Goal: Task Accomplishment & Management: Manage account settings

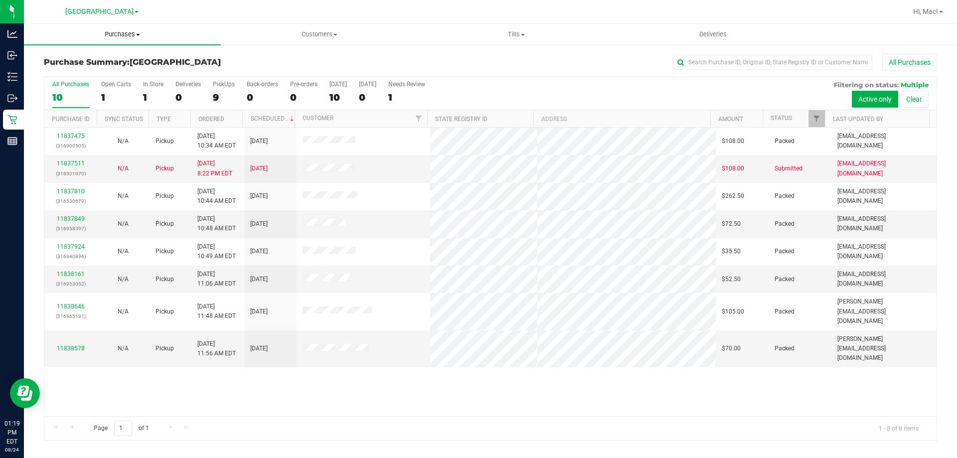
click at [104, 34] on span "Purchases" at bounding box center [122, 34] width 197 height 9
click at [104, 71] on li "Fulfillment" at bounding box center [122, 72] width 197 height 12
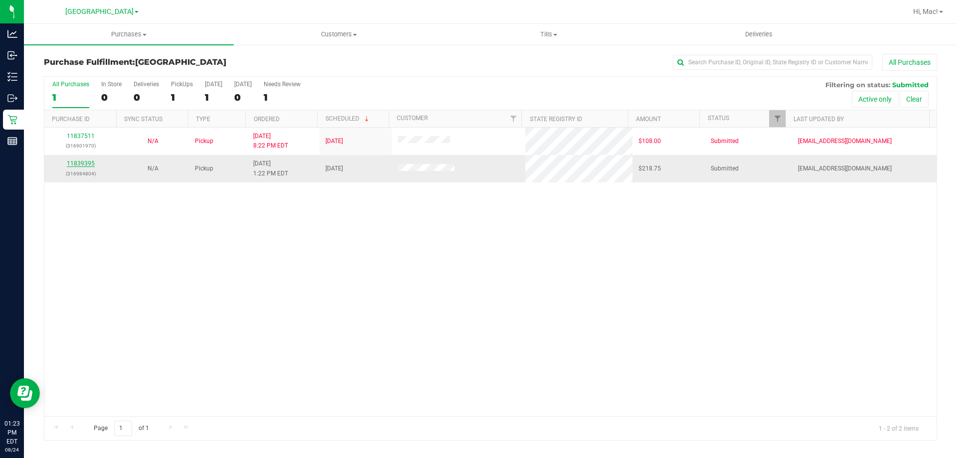
click at [78, 166] on link "11839395" at bounding box center [81, 163] width 28 height 7
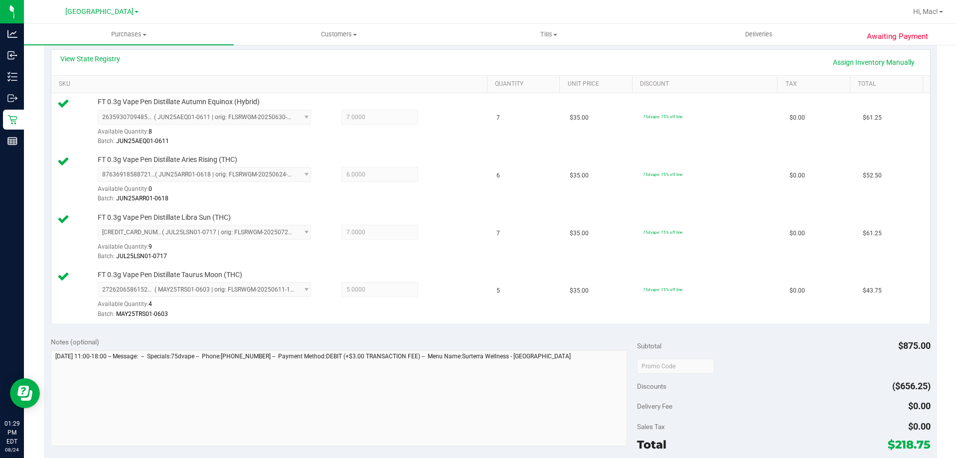
scroll to position [299, 0]
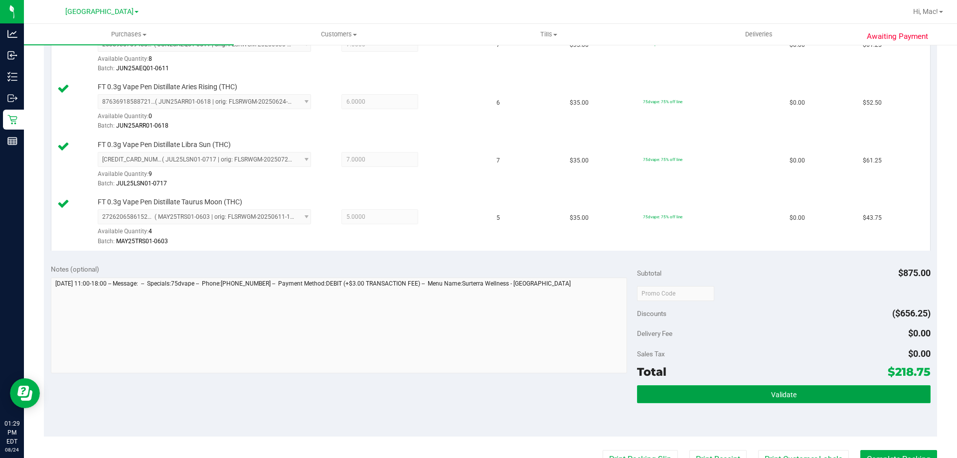
click at [856, 395] on button "Validate" at bounding box center [783, 394] width 293 height 18
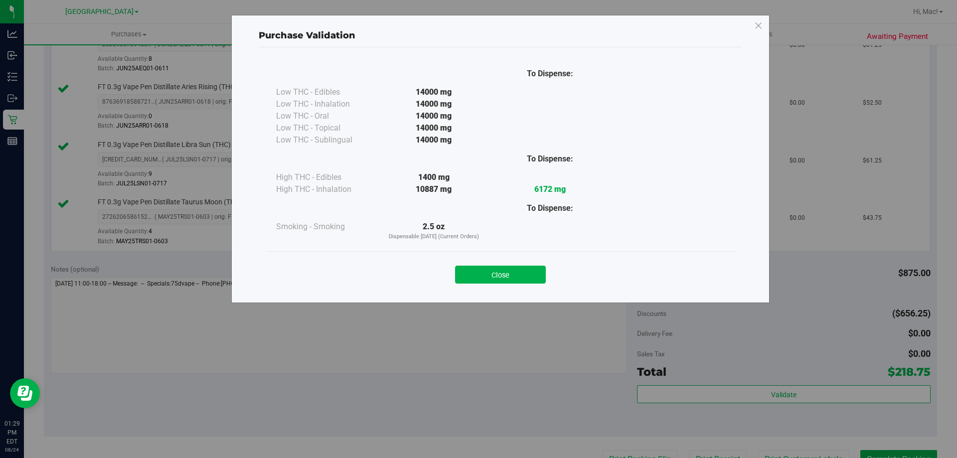
click at [528, 258] on div "Close" at bounding box center [500, 271] width 469 height 40
click at [523, 279] on button "Close" at bounding box center [500, 275] width 91 height 18
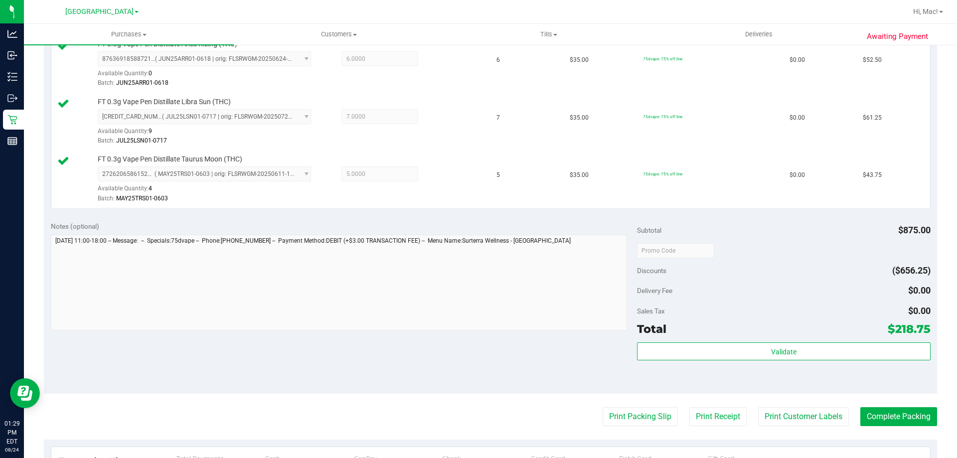
scroll to position [399, 0]
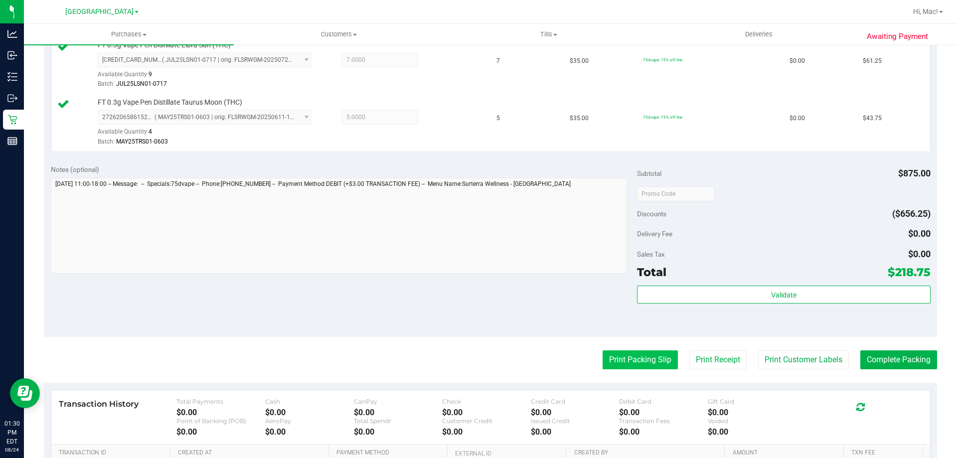
click at [651, 353] on button "Print Packing Slip" at bounding box center [640, 360] width 75 height 19
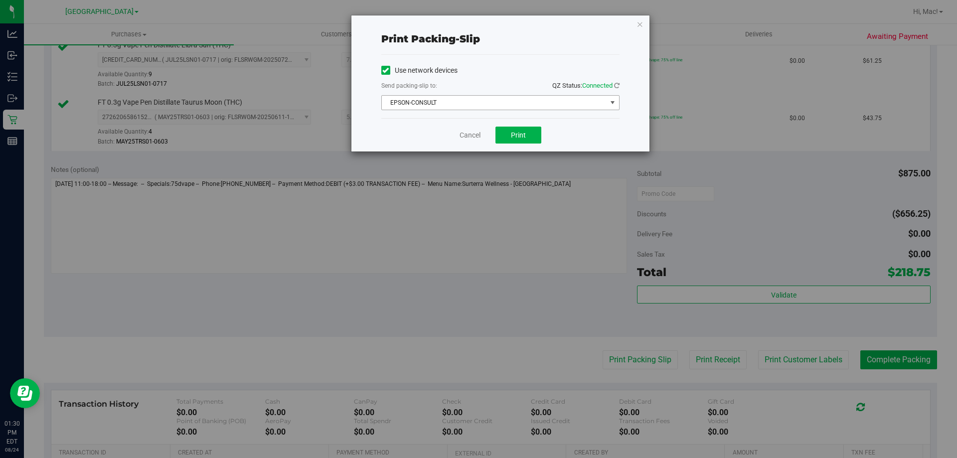
click at [538, 107] on span "EPSON-CONSULT" at bounding box center [494, 103] width 225 height 14
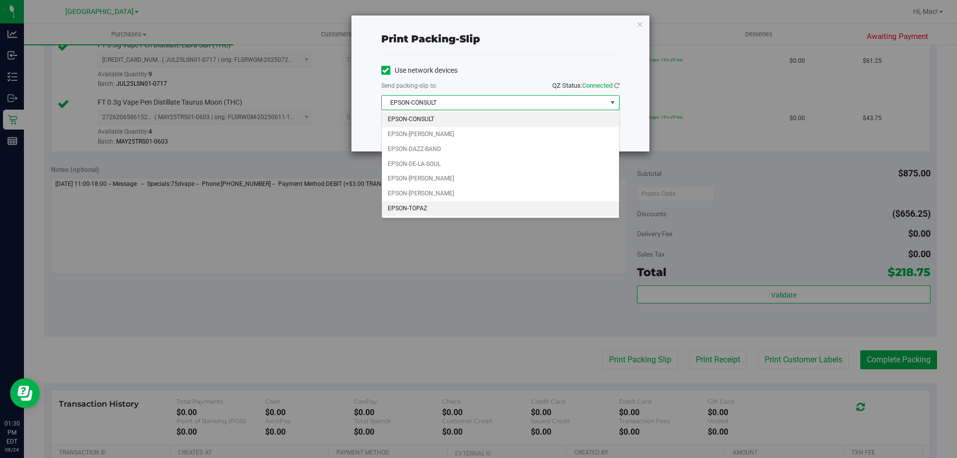
click at [488, 205] on li "EPSON-TOPAZ" at bounding box center [500, 208] width 237 height 15
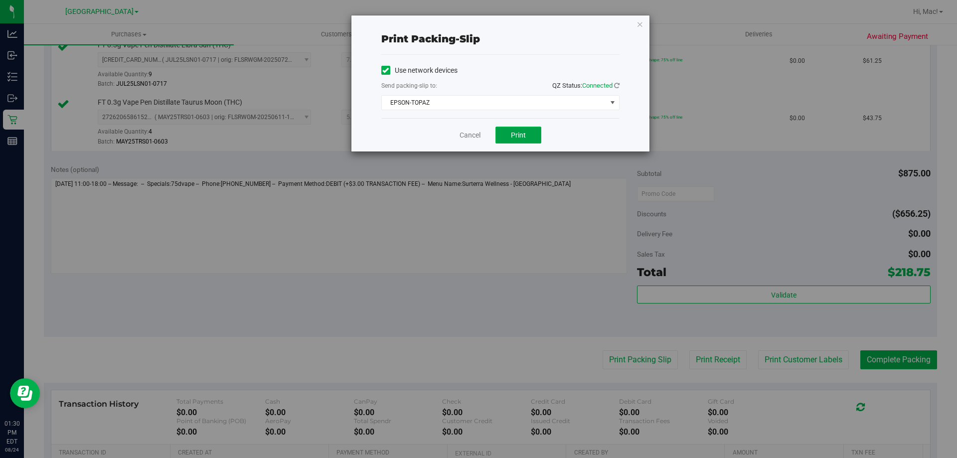
click at [512, 131] on span "Print" at bounding box center [518, 135] width 15 height 8
click at [643, 23] on icon "button" at bounding box center [640, 24] width 7 height 12
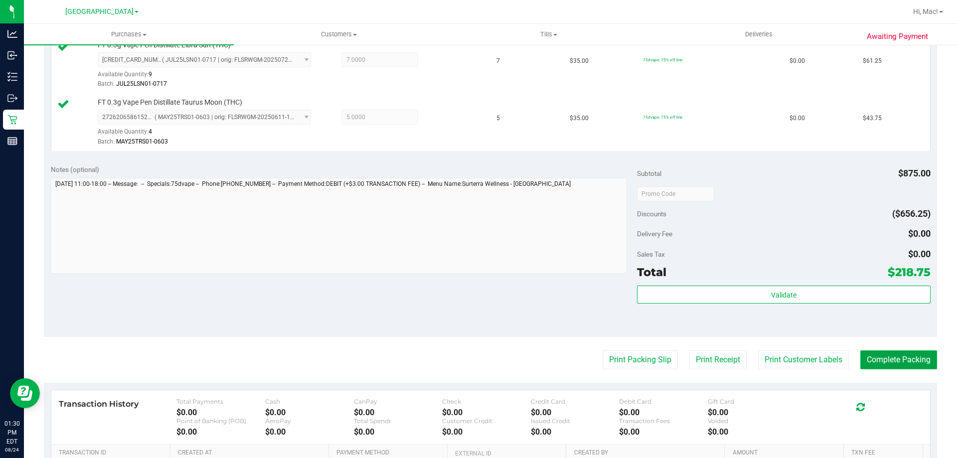
click at [905, 360] on button "Complete Packing" at bounding box center [899, 360] width 77 height 19
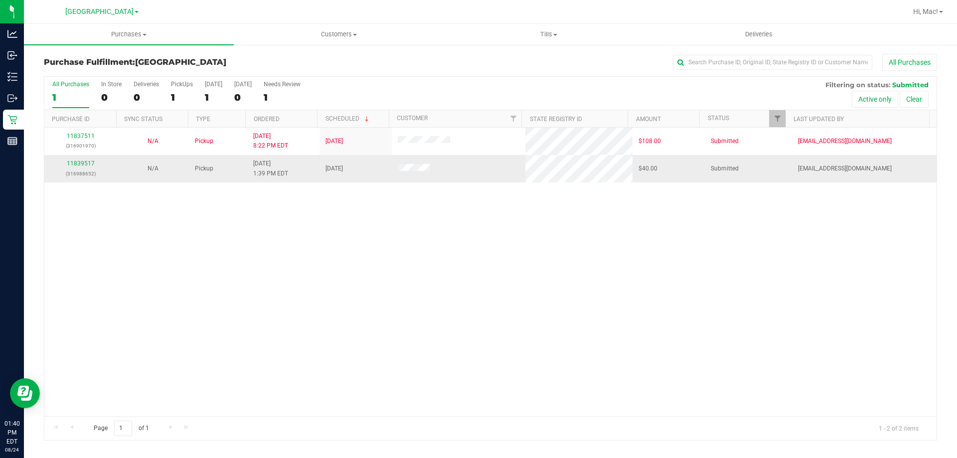
click at [88, 168] on div "11839517 (316988652)" at bounding box center [80, 168] width 60 height 19
click at [85, 162] on link "11839517" at bounding box center [81, 163] width 28 height 7
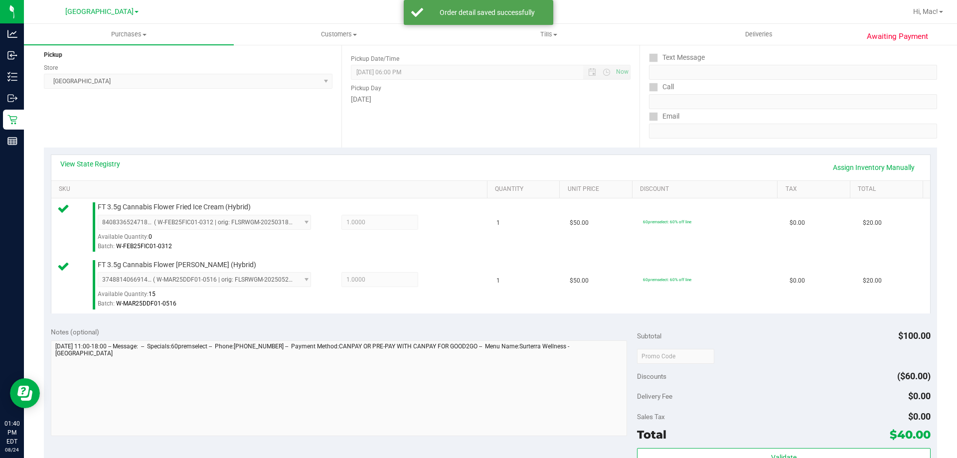
scroll to position [150, 0]
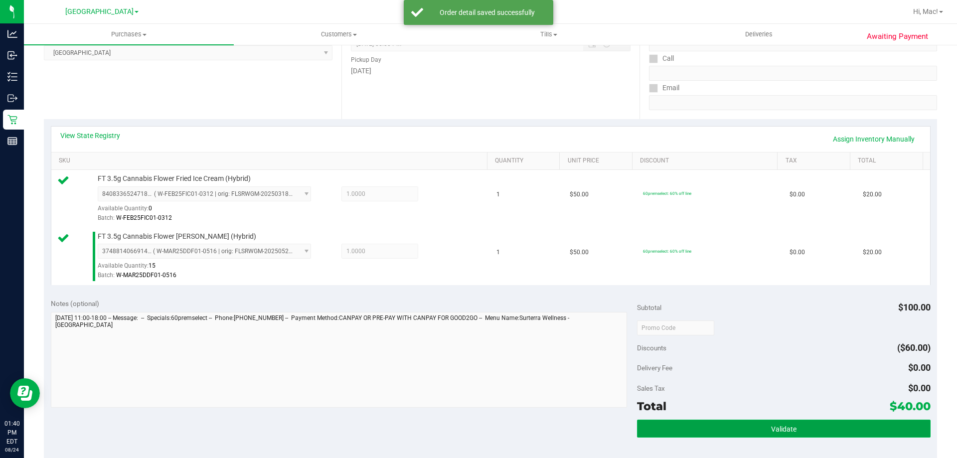
click at [713, 429] on button "Validate" at bounding box center [783, 429] width 293 height 18
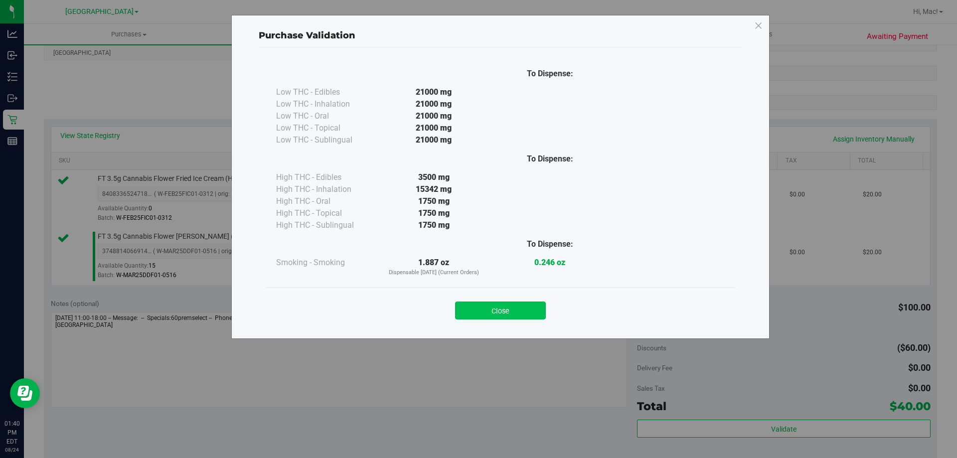
click at [534, 308] on button "Close" at bounding box center [500, 311] width 91 height 18
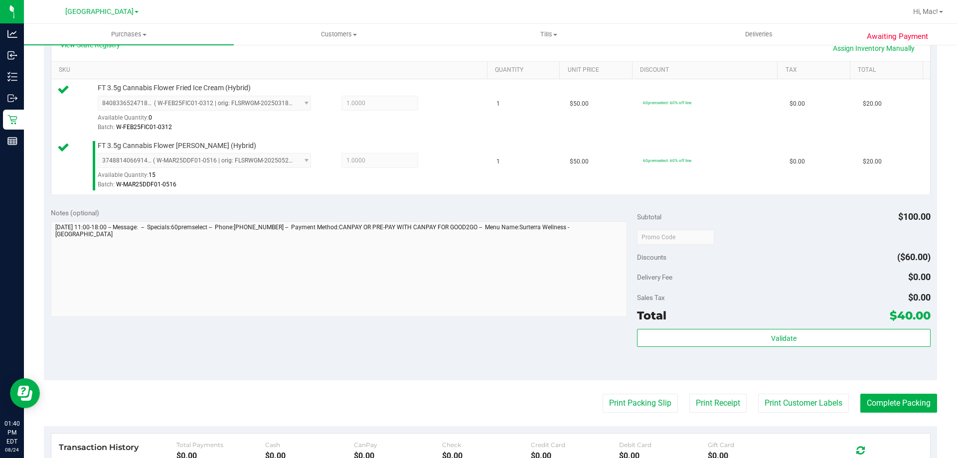
scroll to position [349, 0]
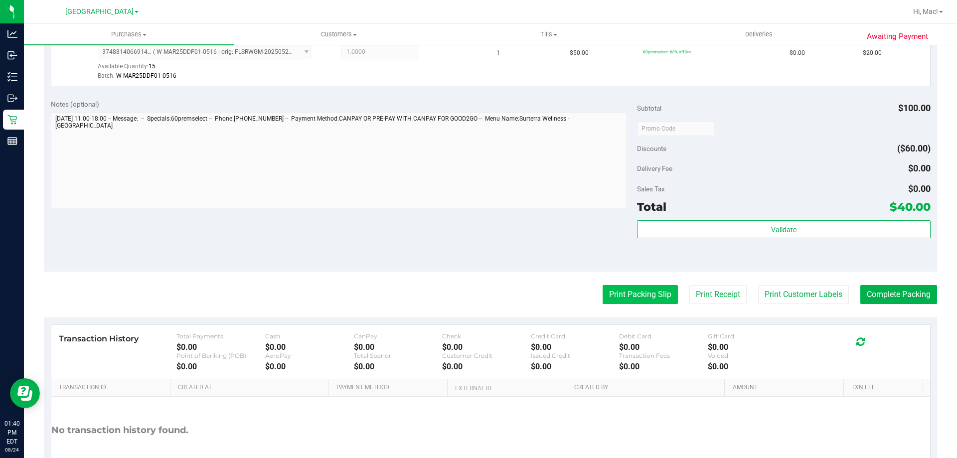
click at [626, 289] on button "Print Packing Slip" at bounding box center [640, 294] width 75 height 19
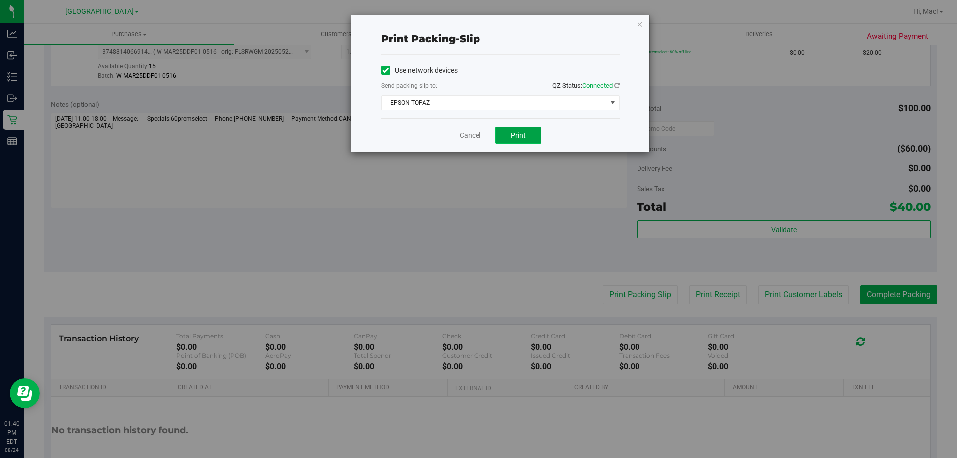
click at [514, 139] on button "Print" at bounding box center [519, 135] width 46 height 17
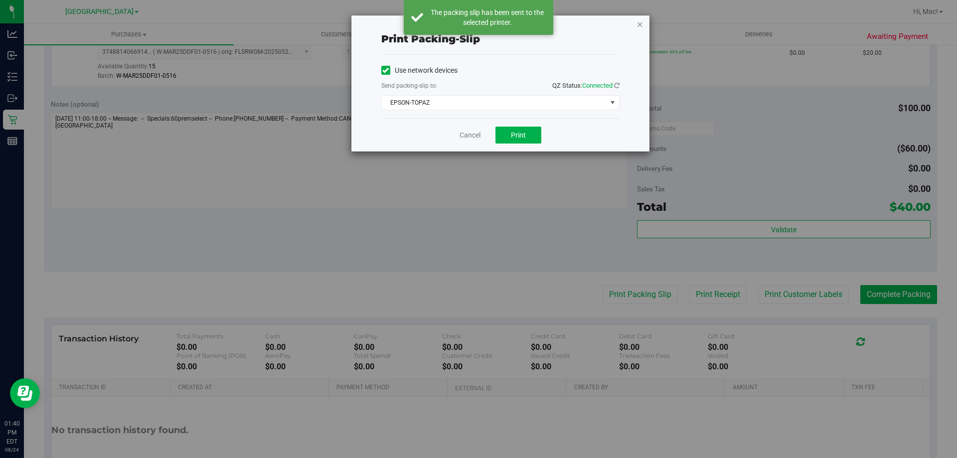
click at [637, 23] on icon "button" at bounding box center [640, 24] width 7 height 12
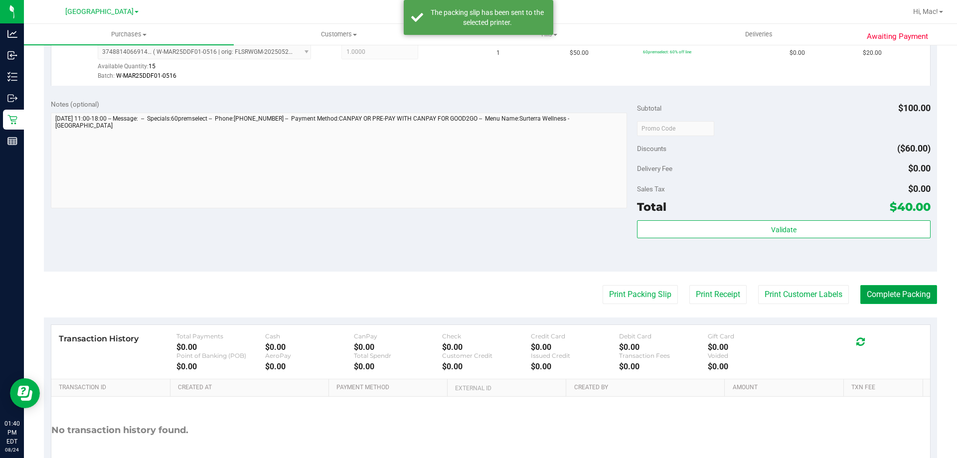
click at [863, 292] on button "Complete Packing" at bounding box center [899, 294] width 77 height 19
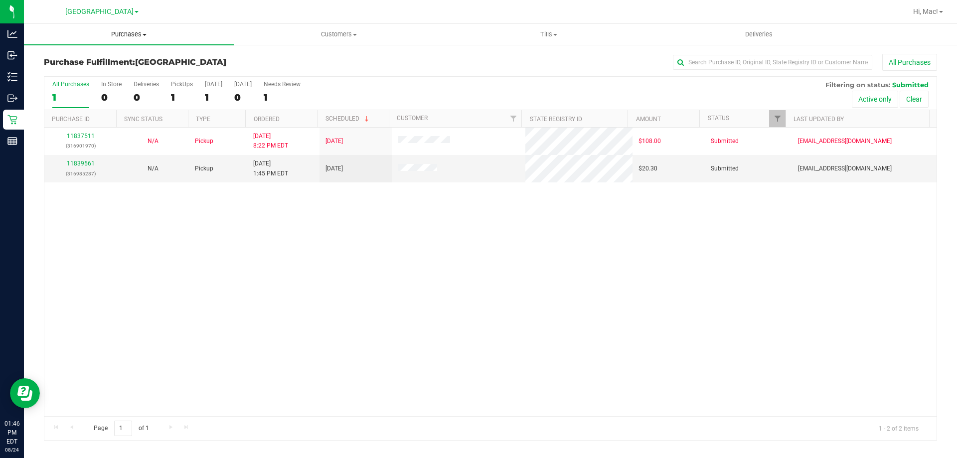
click at [128, 36] on span "Purchases" at bounding box center [129, 34] width 210 height 9
click at [140, 77] on li "Fulfillment" at bounding box center [129, 72] width 210 height 12
click at [87, 167] on link "11839561" at bounding box center [81, 163] width 28 height 7
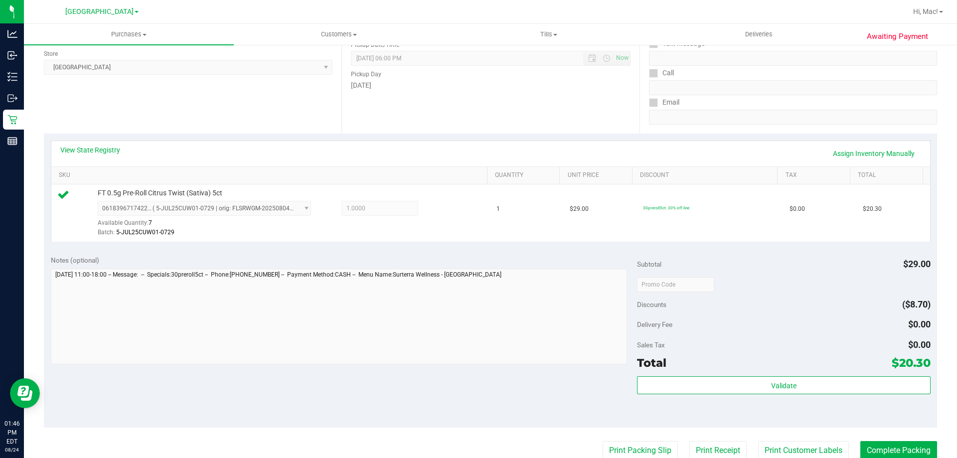
scroll to position [150, 0]
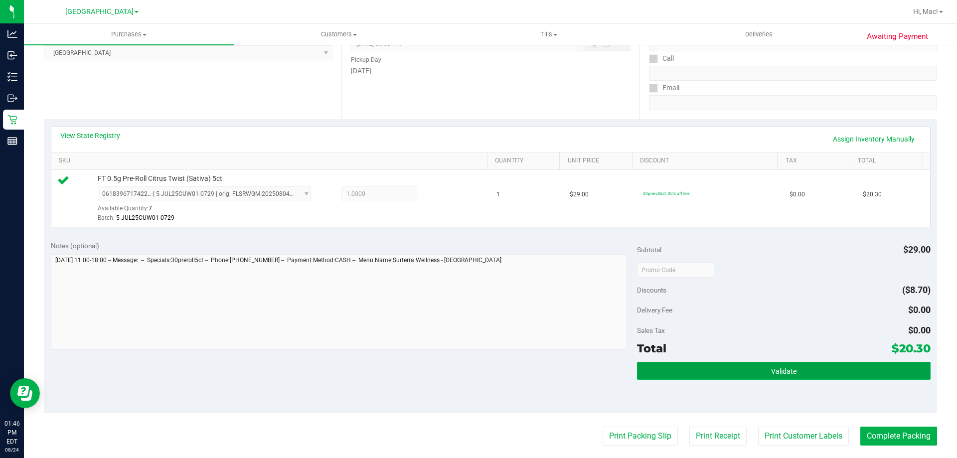
click at [777, 362] on button "Validate" at bounding box center [783, 371] width 293 height 18
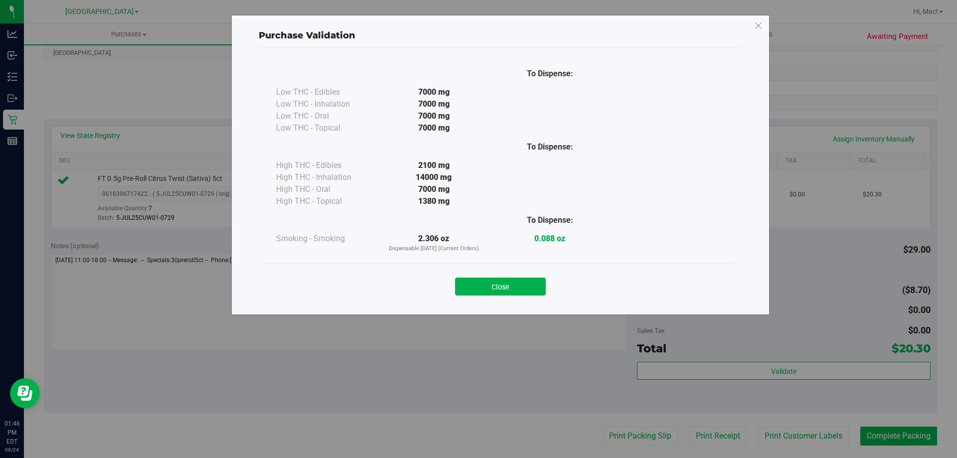
click at [550, 281] on div "Close" at bounding box center [501, 283] width 454 height 25
click at [538, 282] on button "Close" at bounding box center [500, 287] width 91 height 18
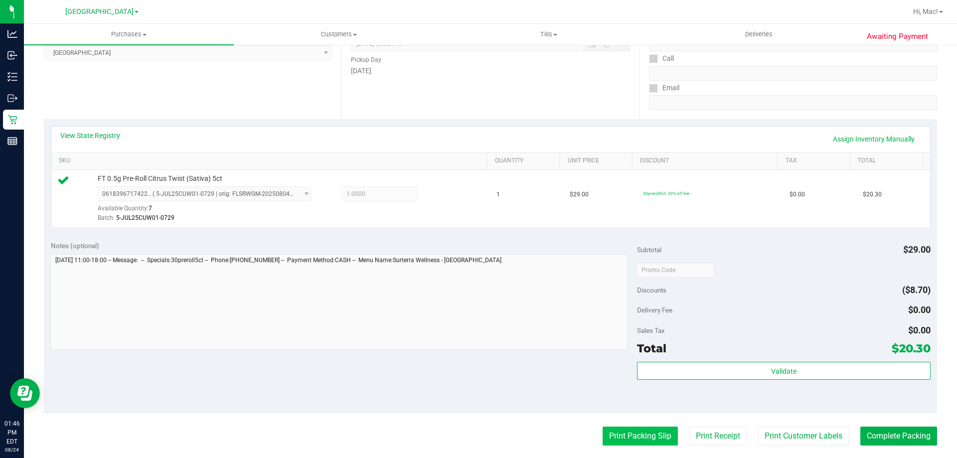
click at [637, 441] on button "Print Packing Slip" at bounding box center [640, 436] width 75 height 19
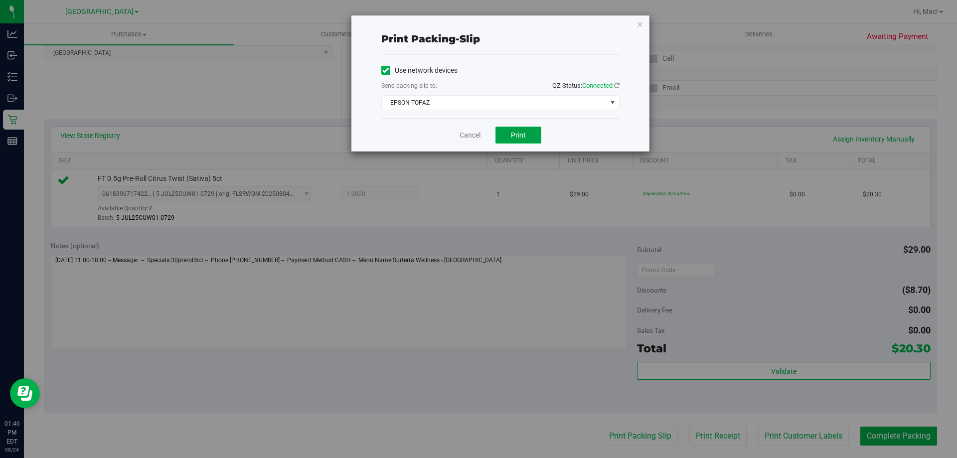
click at [527, 130] on button "Print" at bounding box center [519, 135] width 46 height 17
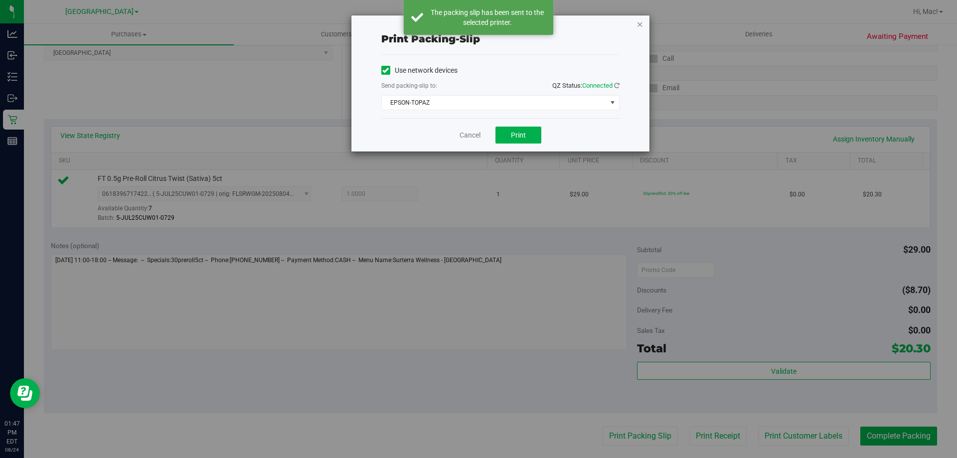
click at [638, 26] on icon "button" at bounding box center [640, 24] width 7 height 12
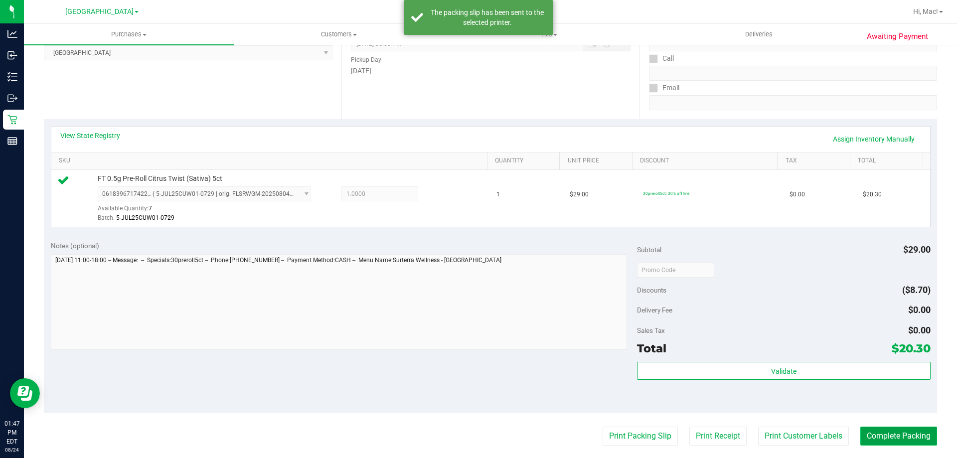
click at [911, 433] on button "Complete Packing" at bounding box center [899, 436] width 77 height 19
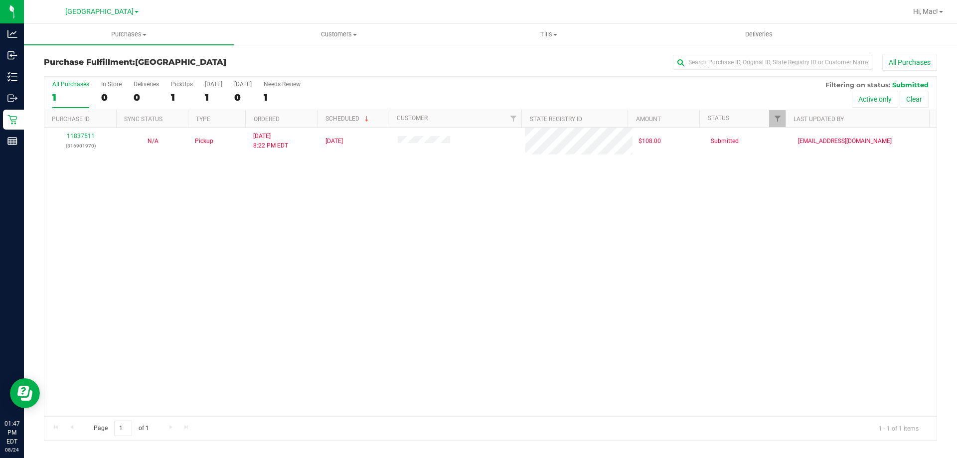
click at [191, 287] on div "11837511 (316901970) N/A Pickup [DATE] 8:22 PM EDT 8/24/2025 $108.00 Submitted …" at bounding box center [490, 272] width 892 height 289
click at [746, 198] on div "11837511 (316901970) N/A Pickup [DATE] 8:22 PM EDT 8/24/2025 $108.00 Submitted …" at bounding box center [490, 272] width 892 height 289
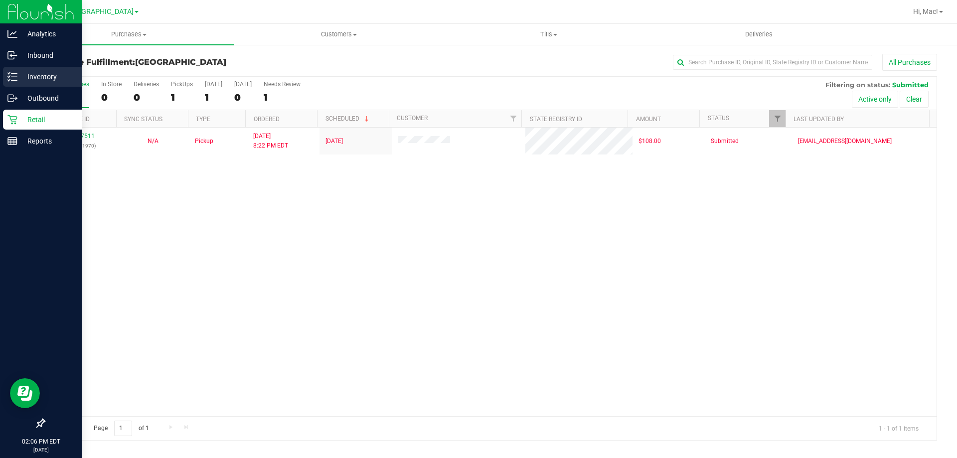
click at [15, 75] on icon at bounding box center [12, 77] width 10 height 10
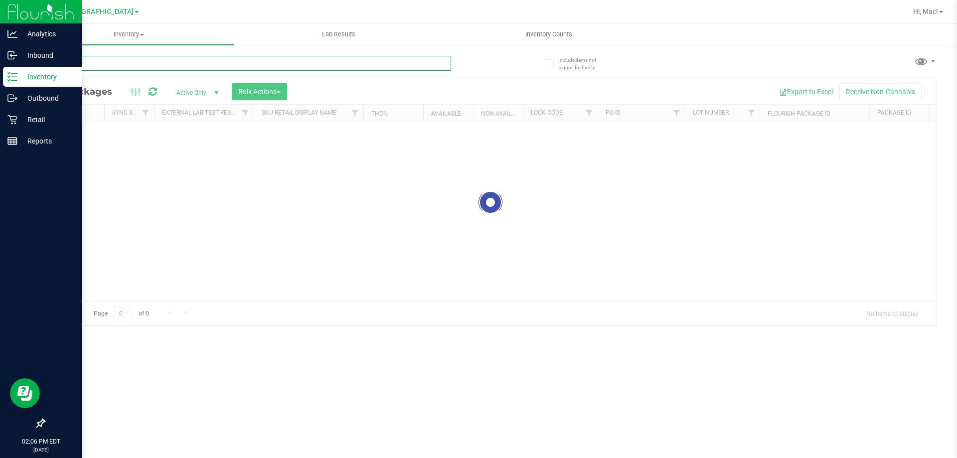
click at [182, 63] on div "Inventory All packages All inventory Waste log Create inventory Lab Results Inv…" at bounding box center [490, 241] width 933 height 434
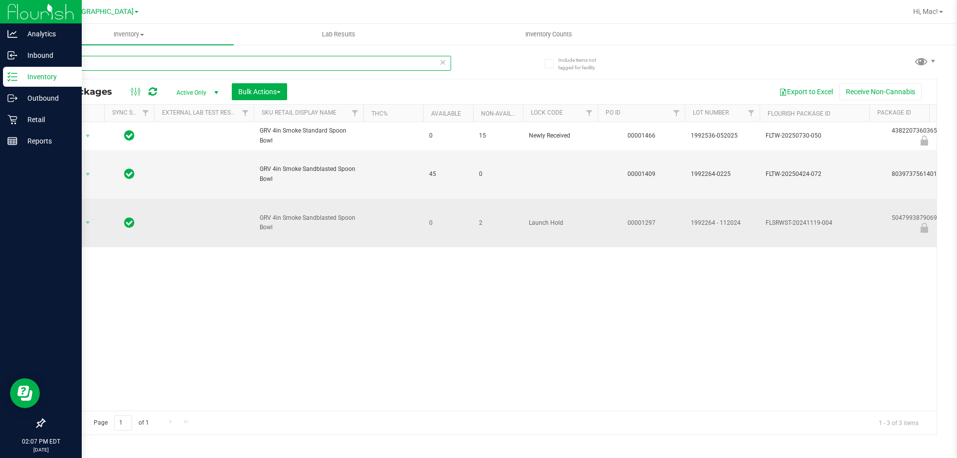
type input "smoke"
click at [780, 226] on span "FLSRWST-20241119-004" at bounding box center [815, 222] width 98 height 9
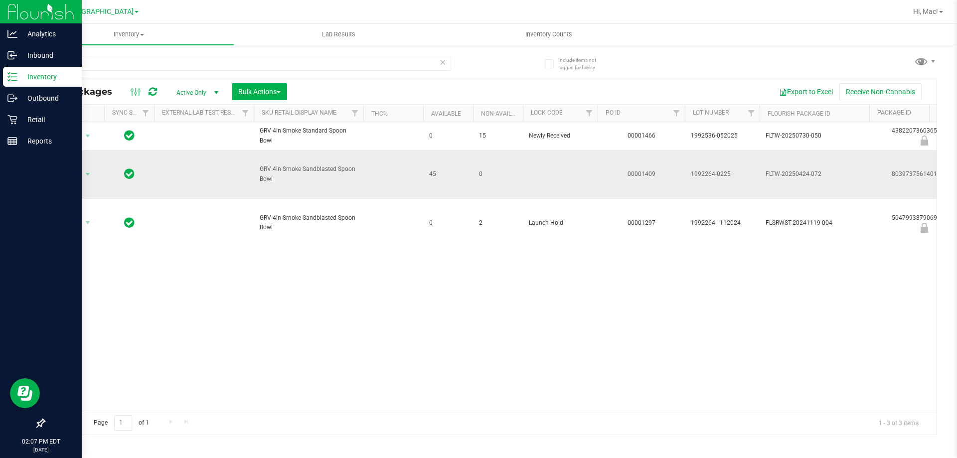
drag, startPoint x: 765, startPoint y: 129, endPoint x: 797, endPoint y: 173, distance: 53.8
click at [813, 162] on td "FLTW-20250424-072" at bounding box center [815, 174] width 110 height 49
click at [298, 353] on div "Action Action Edit attributes Global inventory Locate package Package audit log…" at bounding box center [490, 266] width 892 height 289
drag, startPoint x: 121, startPoint y: 59, endPoint x: 14, endPoint y: 59, distance: 107.2
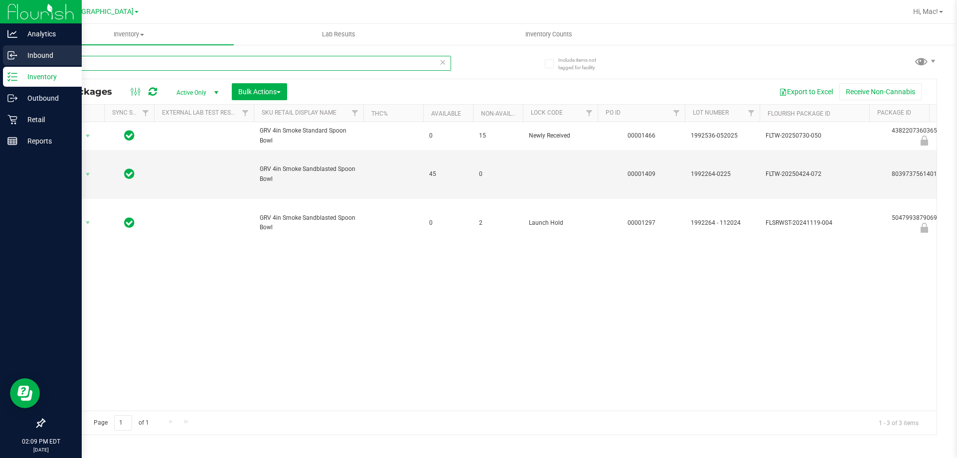
click at [14, 59] on div "Analytics Inbound Inventory Outbound Retail Reports 02:09 PM EDT [DATE] 08/24 […" at bounding box center [478, 229] width 957 height 458
type input "7297774603484214"
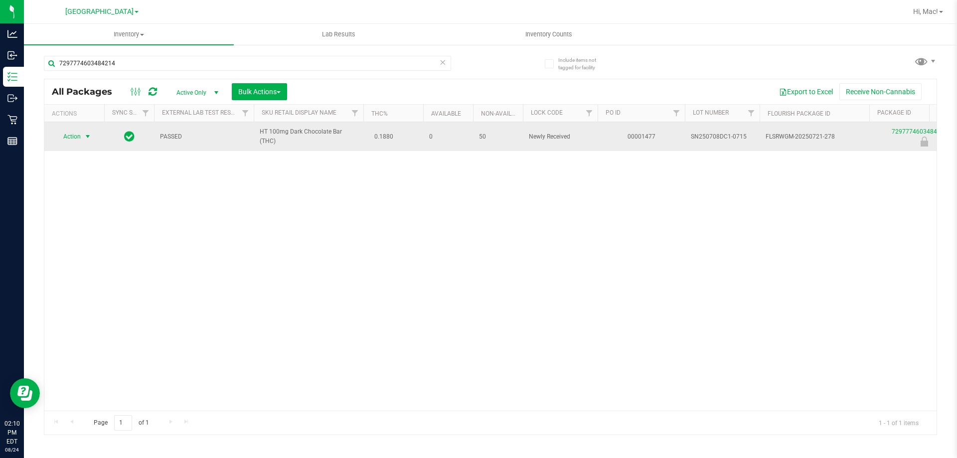
click at [73, 135] on span "Action" at bounding box center [67, 137] width 27 height 14
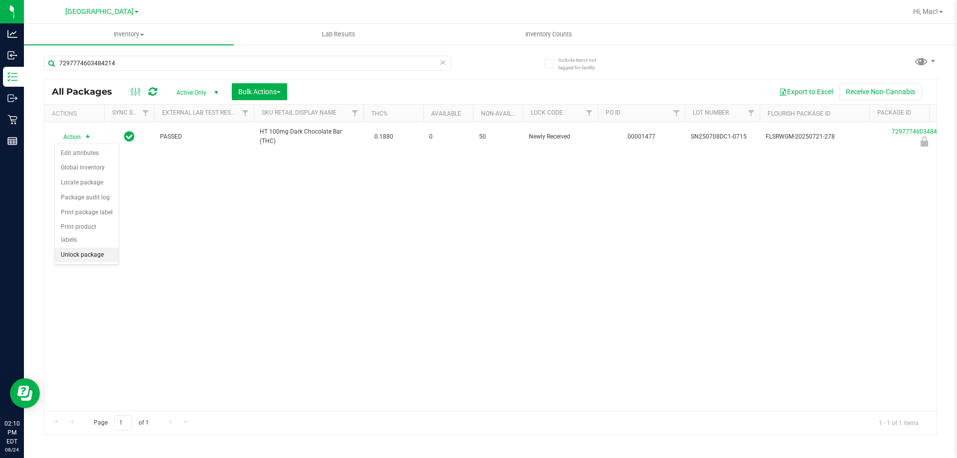
click at [109, 248] on li "Unlock package" at bounding box center [87, 255] width 64 height 15
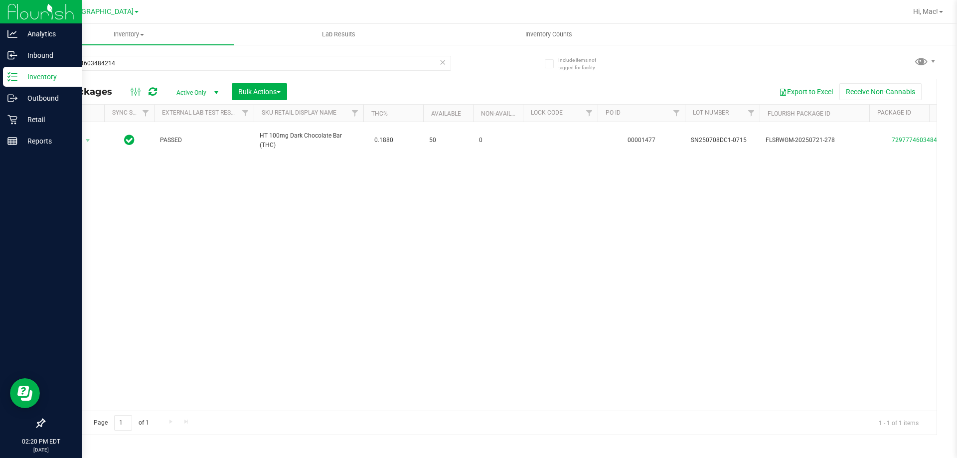
click at [41, 76] on p "Inventory" at bounding box center [47, 77] width 60 height 12
click at [23, 75] on p "Inventory" at bounding box center [47, 77] width 60 height 12
click at [28, 125] on p "Retail" at bounding box center [47, 120] width 60 height 12
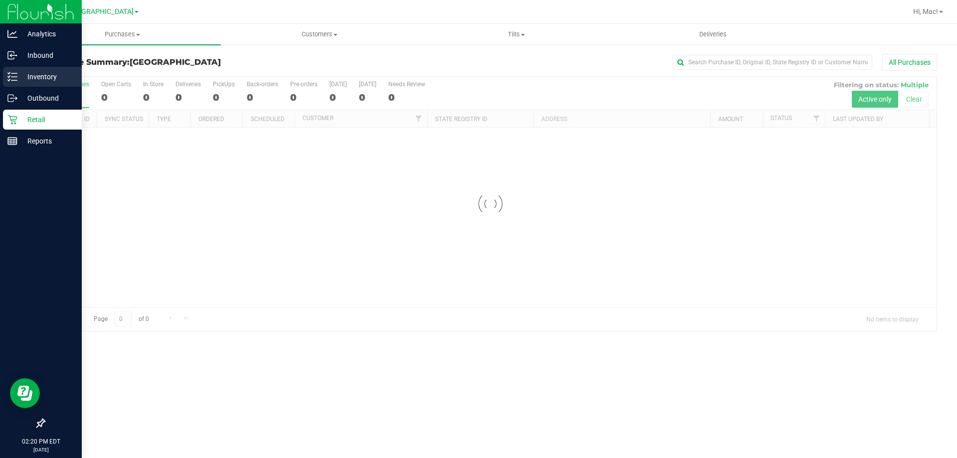
click at [19, 72] on p "Inventory" at bounding box center [47, 77] width 60 height 12
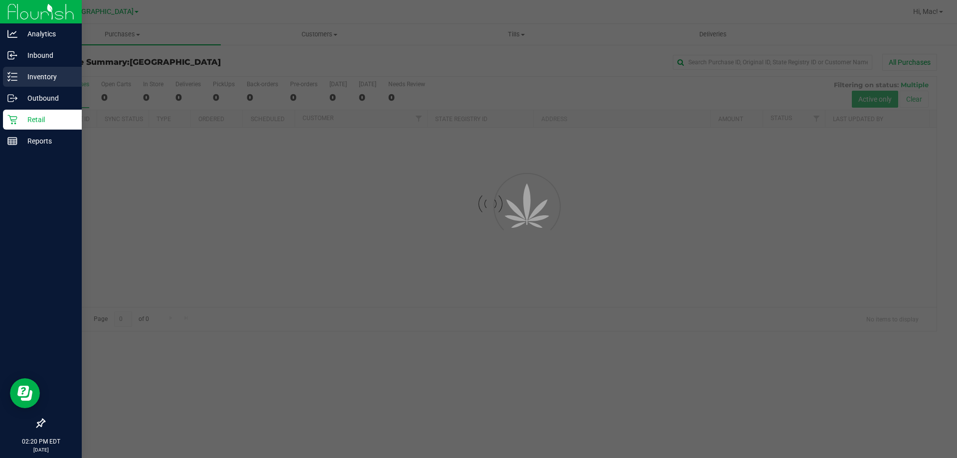
click at [19, 72] on p "Inventory" at bounding box center [47, 77] width 60 height 12
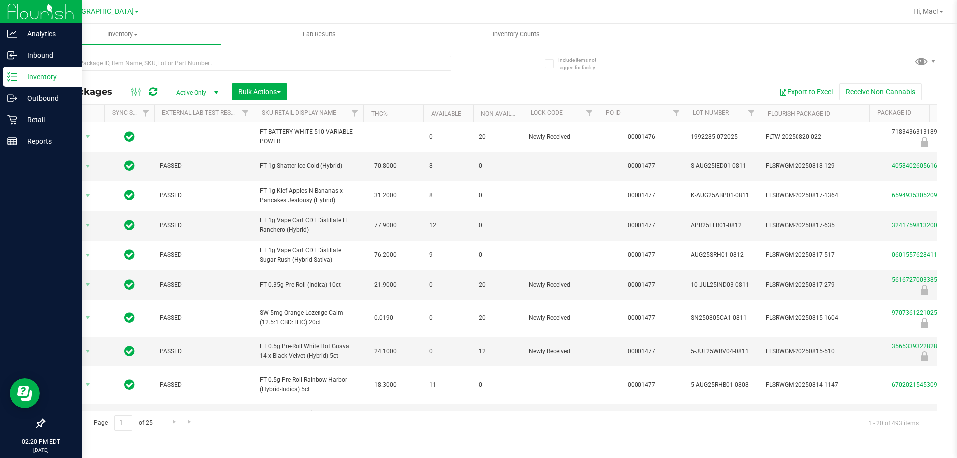
click at [62, 77] on p "Inventory" at bounding box center [47, 77] width 60 height 12
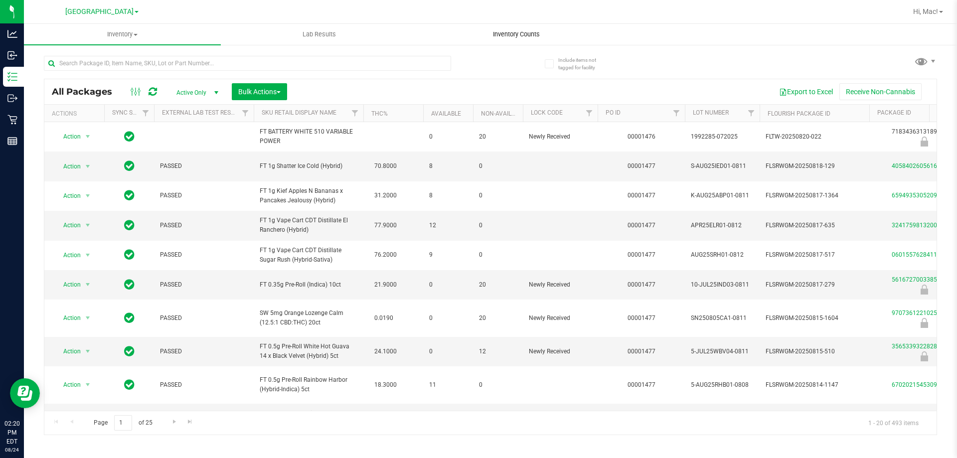
click at [521, 34] on span "Inventory Counts" at bounding box center [517, 34] width 74 height 9
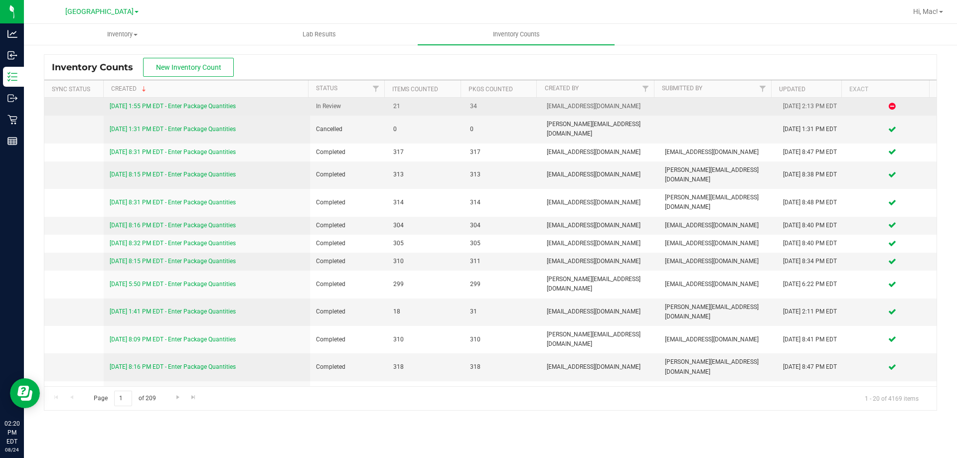
click at [174, 106] on link "[DATE] 1:55 PM EDT - Enter Package Quantities" at bounding box center [173, 106] width 126 height 7
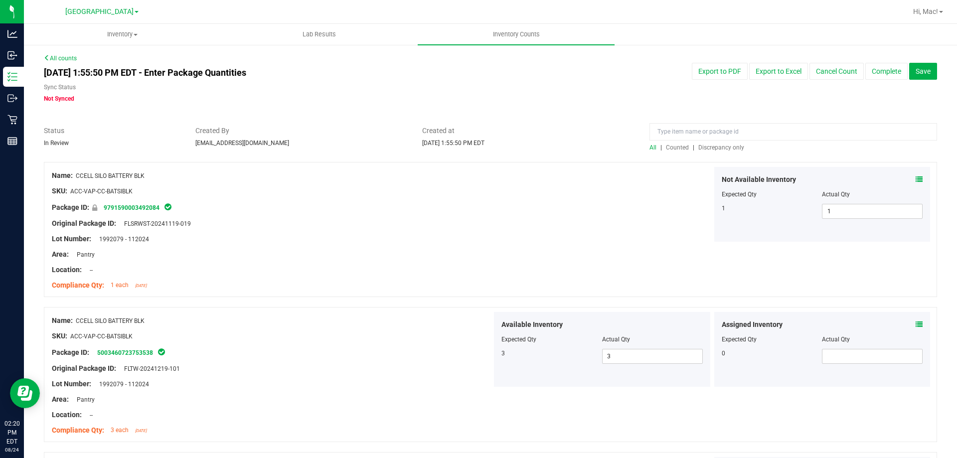
click at [729, 143] on div "All | Counted | Discrepancy only" at bounding box center [794, 147] width 288 height 9
click at [730, 149] on span "Discrepancy only" at bounding box center [722, 147] width 46 height 7
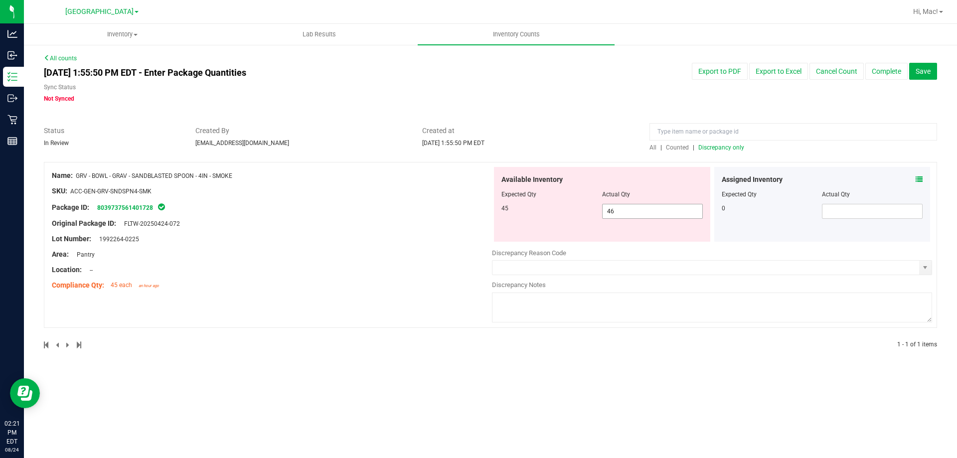
click at [643, 210] on span "46 46" at bounding box center [652, 211] width 101 height 15
type input "45"
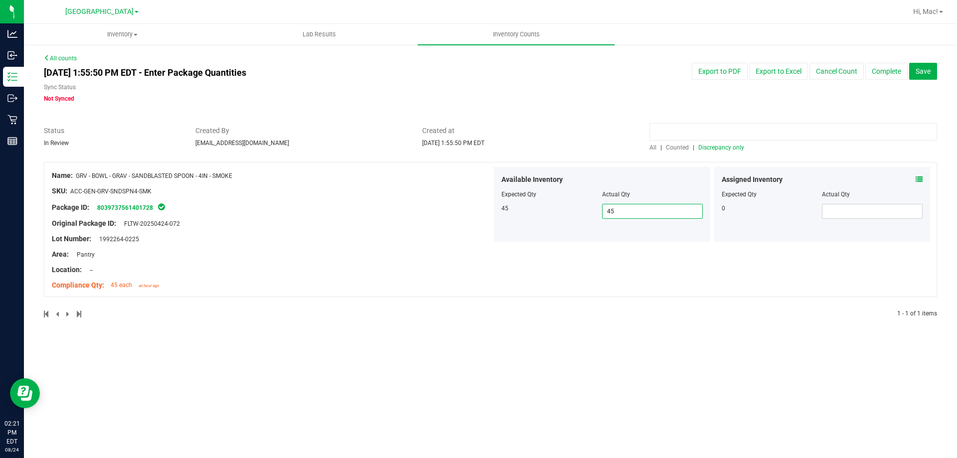
click at [674, 135] on input at bounding box center [794, 131] width 288 height 17
click at [684, 133] on input at bounding box center [794, 131] width 288 height 17
click at [730, 148] on span "Discrepancy only" at bounding box center [722, 147] width 46 height 7
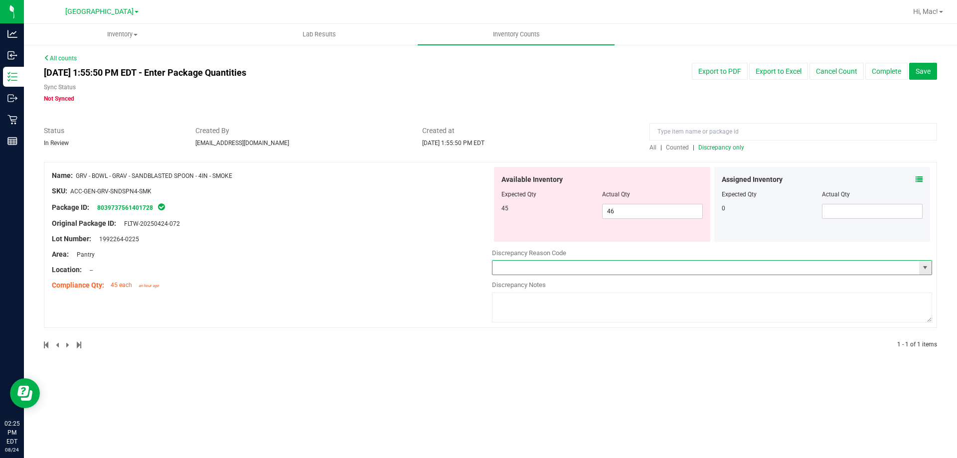
click at [654, 270] on input "text" at bounding box center [706, 268] width 427 height 14
click at [924, 269] on span "select" at bounding box center [925, 268] width 8 height 8
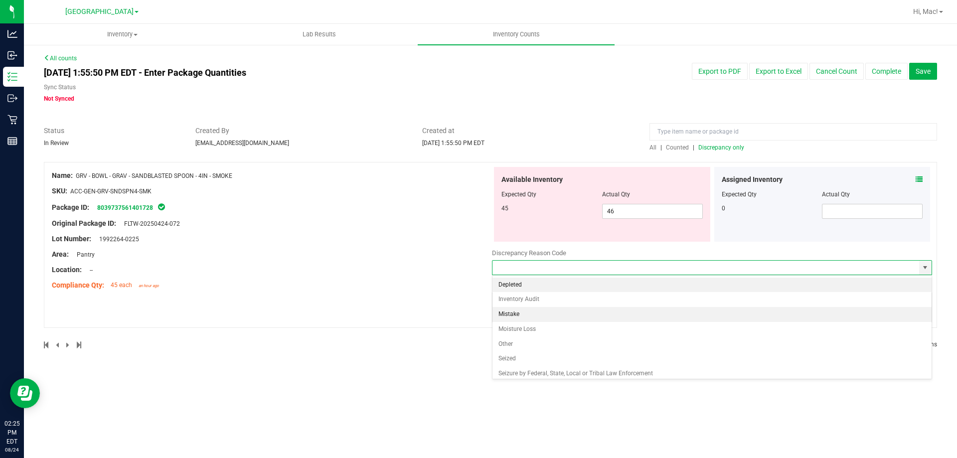
click at [526, 311] on li "Mistake" at bounding box center [712, 314] width 439 height 15
type input "Mistake"
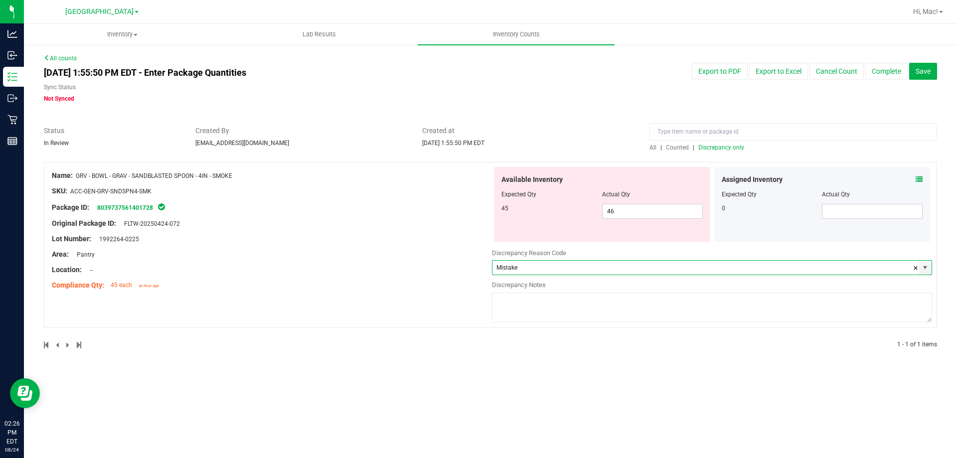
click at [571, 299] on textarea at bounding box center [712, 308] width 440 height 30
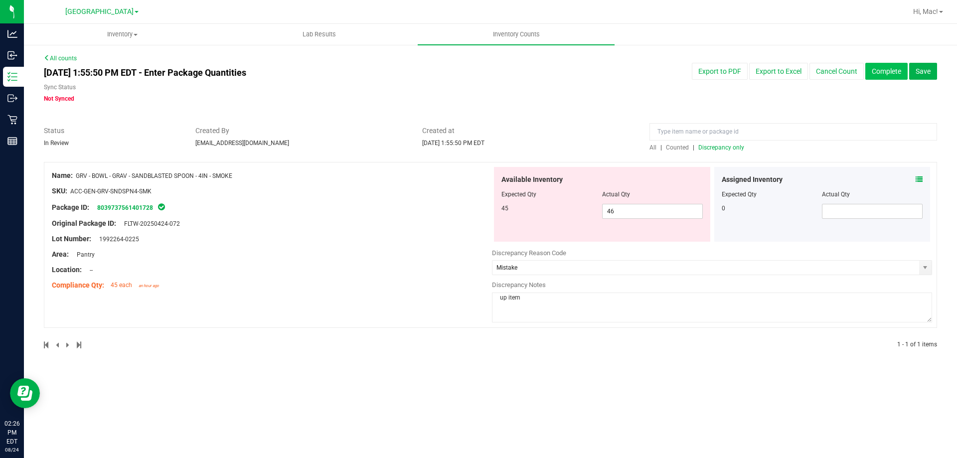
type textarea "up item"
click at [901, 72] on button "Complete" at bounding box center [887, 71] width 42 height 17
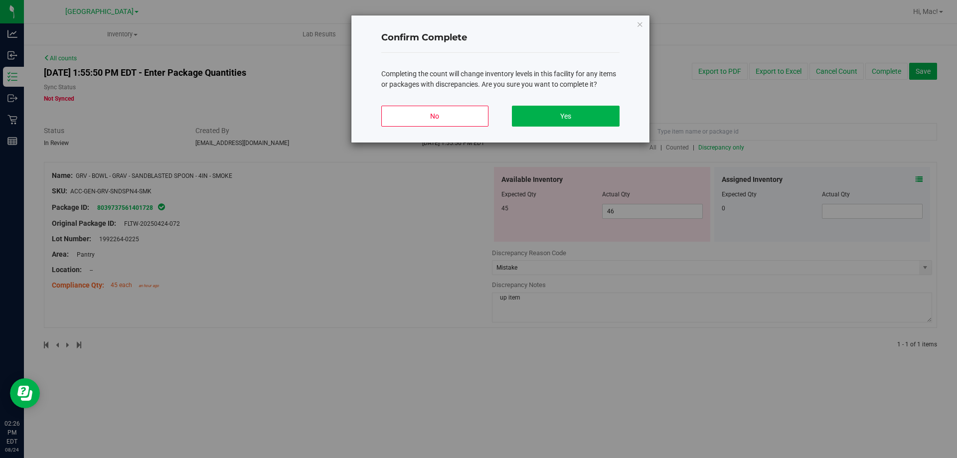
click at [635, 25] on div "Confirm Complete Completing the count will change inventory levels in this faci…" at bounding box center [501, 78] width 298 height 127
click at [639, 23] on icon "button" at bounding box center [640, 24] width 7 height 12
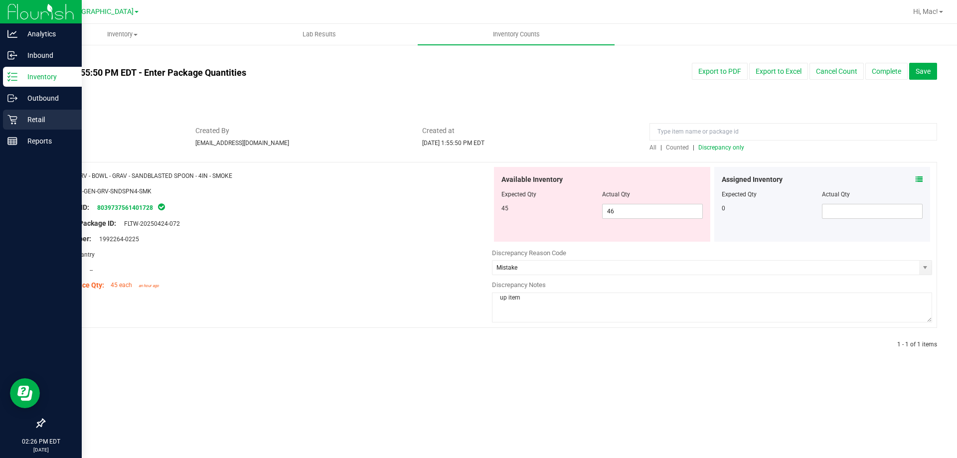
click at [45, 119] on p "Retail" at bounding box center [47, 120] width 60 height 12
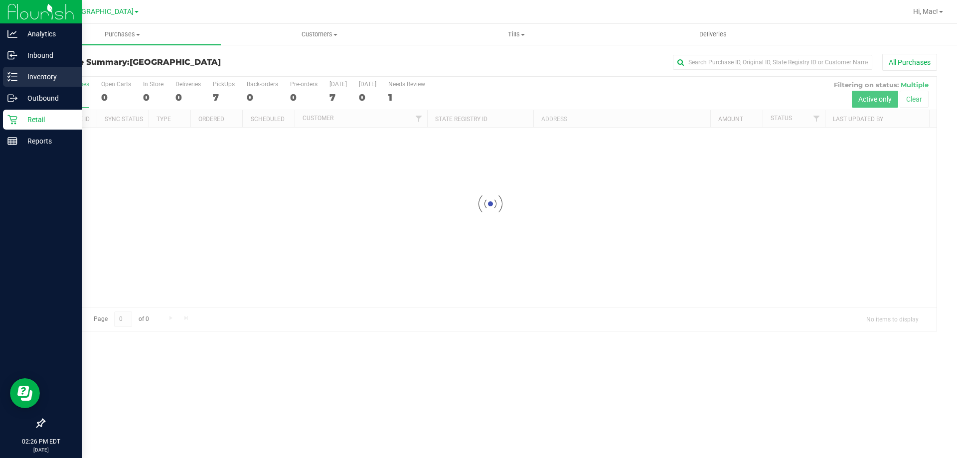
click at [19, 70] on div "Inventory" at bounding box center [42, 77] width 79 height 20
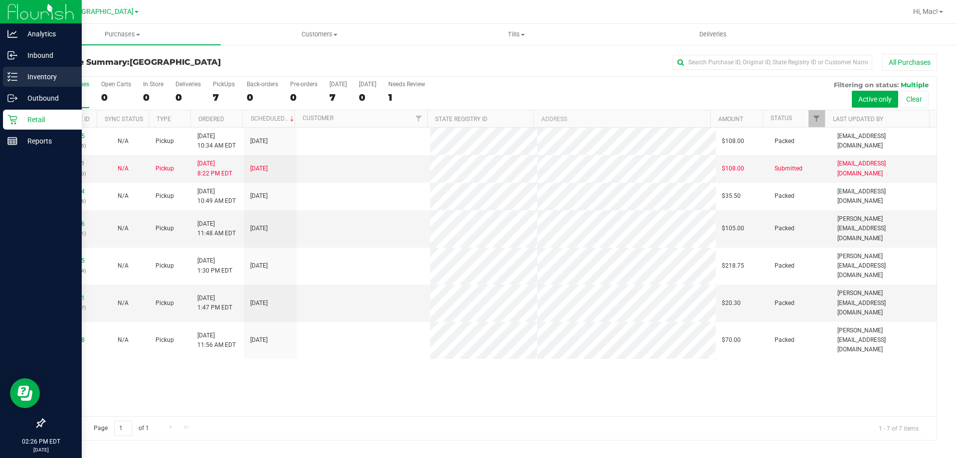
click at [41, 72] on p "Inventory" at bounding box center [47, 77] width 60 height 12
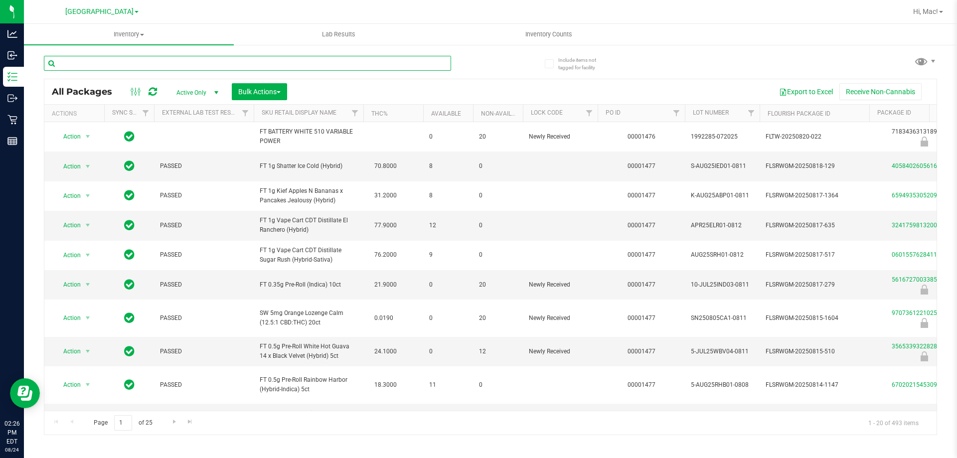
click at [322, 65] on input "text" at bounding box center [247, 63] width 407 height 15
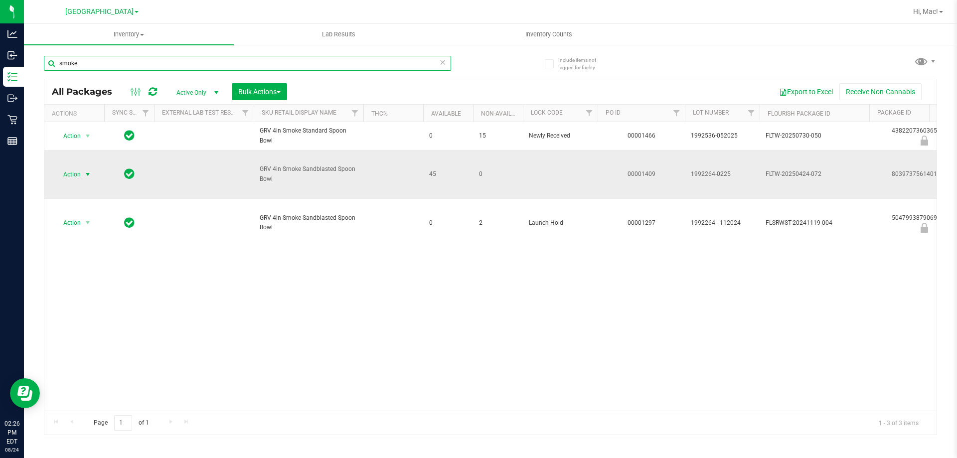
type input "smoke"
click at [82, 173] on span "select" at bounding box center [88, 175] width 12 height 14
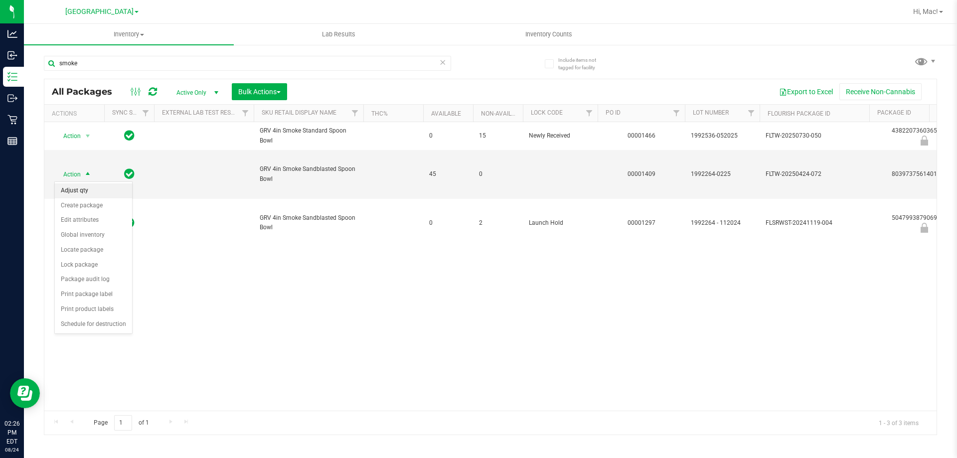
click at [93, 187] on li "Adjust qty" at bounding box center [93, 190] width 77 height 15
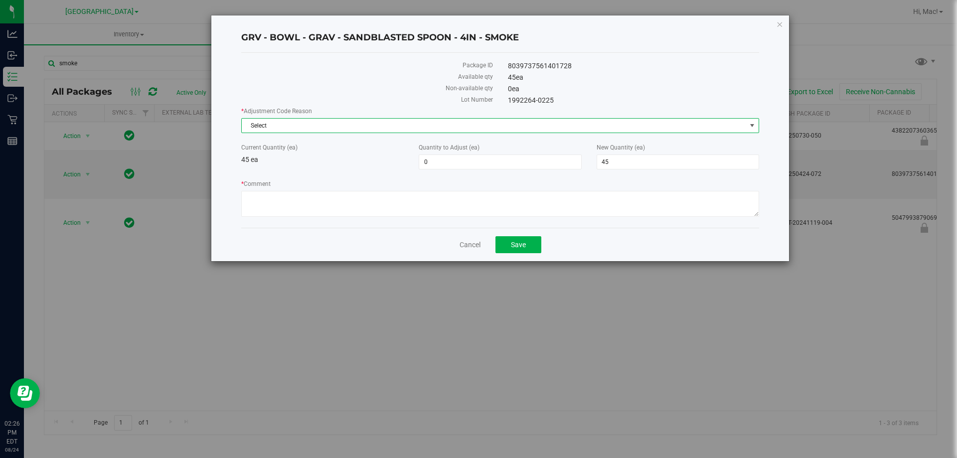
click at [309, 127] on span "Select" at bounding box center [494, 126] width 505 height 14
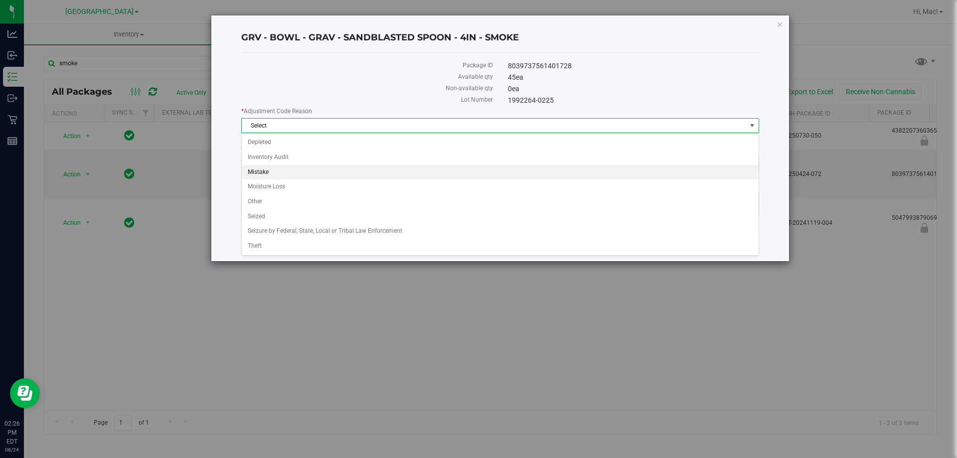
click at [304, 166] on li "Mistake" at bounding box center [500, 172] width 517 height 15
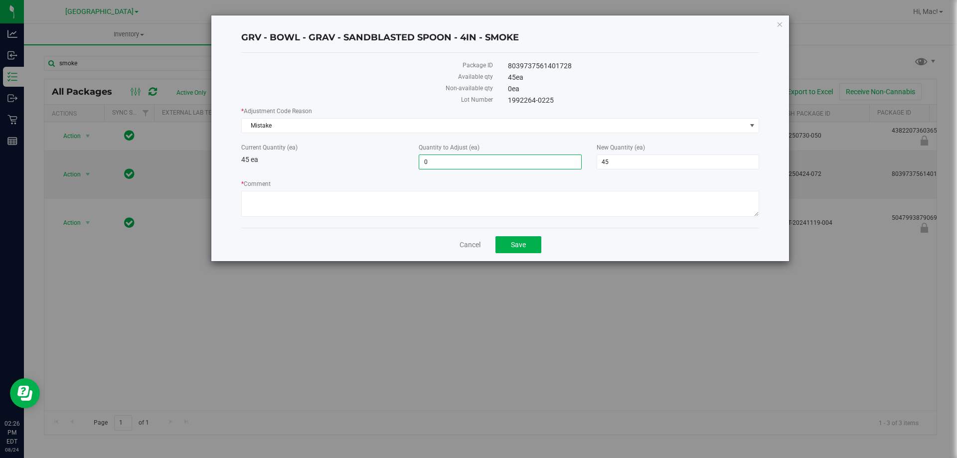
click at [433, 164] on span "0 0" at bounding box center [500, 162] width 163 height 15
type input "1"
type input "46"
click at [450, 199] on textarea "* Comment" at bounding box center [500, 204] width 518 height 26
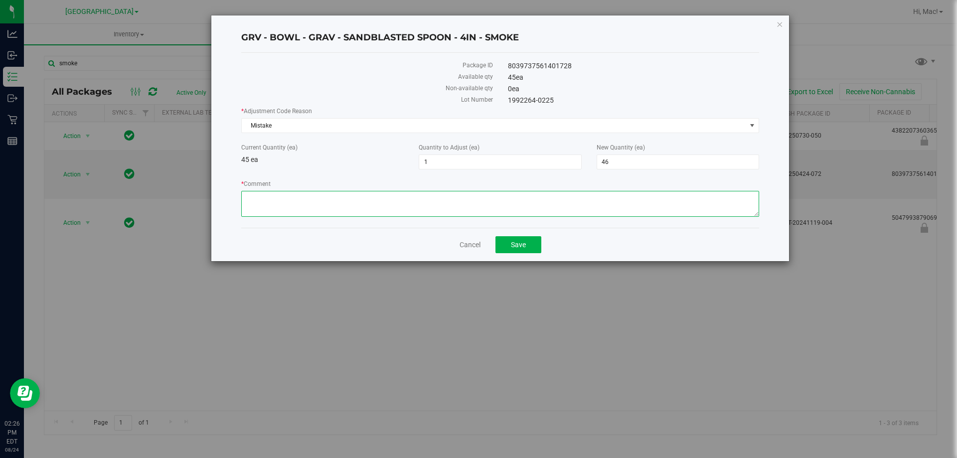
type textarea "o"
type textarea "wrong up wrong"
click at [534, 253] on div "Cancel Save" at bounding box center [500, 244] width 518 height 33
click at [529, 249] on button "Save" at bounding box center [519, 244] width 46 height 17
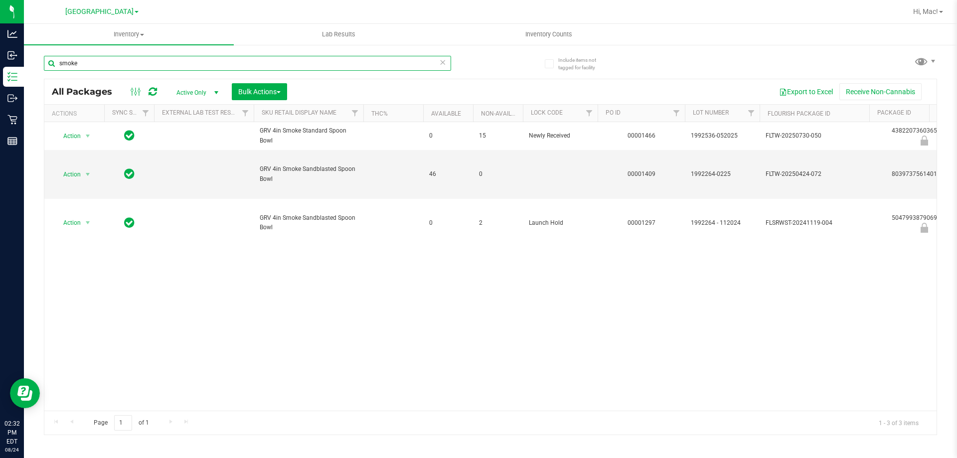
drag, startPoint x: 98, startPoint y: 62, endPoint x: 26, endPoint y: 57, distance: 72.5
click at [26, 57] on div "Include items not tagged for facility smoke All Packages Active Only Active Onl…" at bounding box center [490, 196] width 933 height 304
type input "1683730602072696"
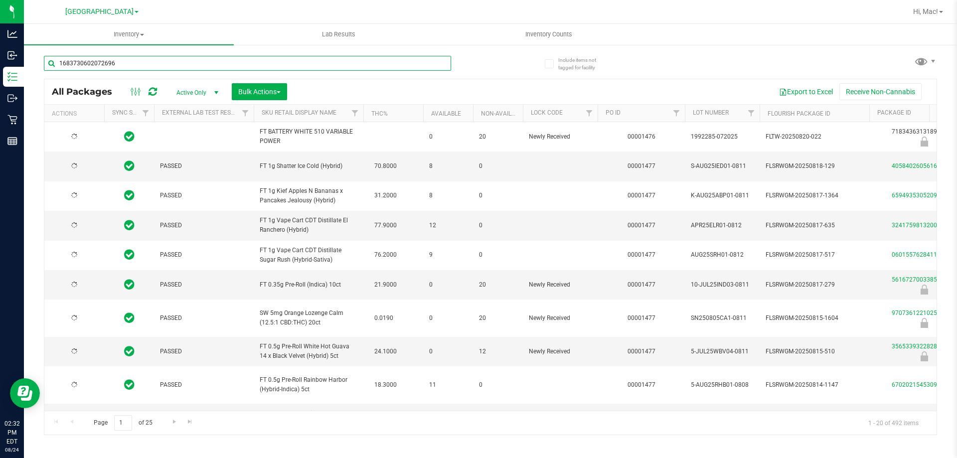
type input "[DATE]"
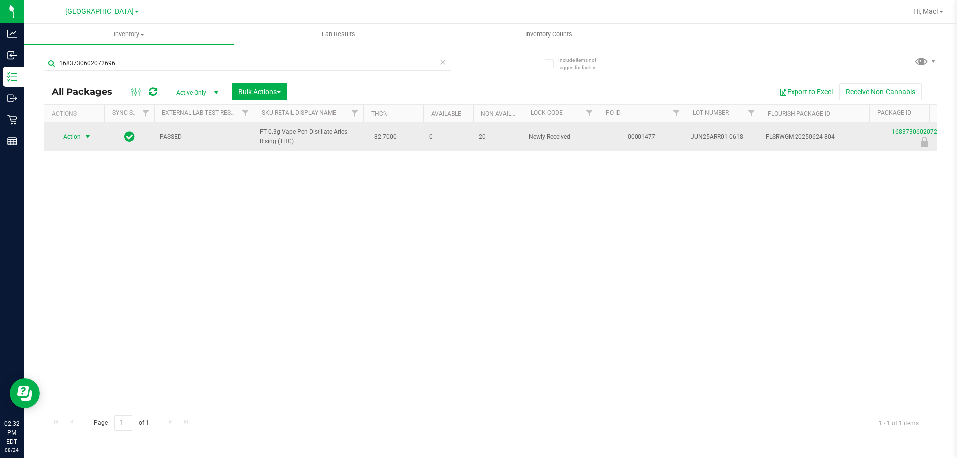
click at [80, 139] on span "Action" at bounding box center [67, 137] width 27 height 14
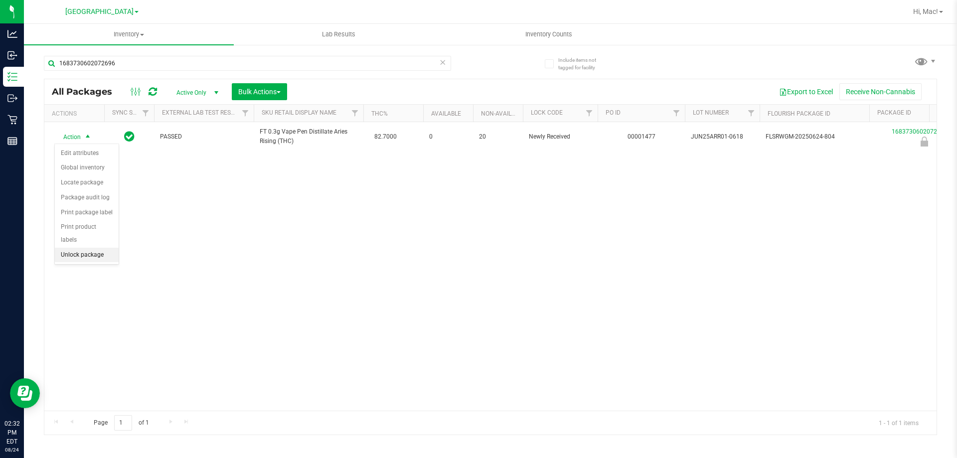
click at [82, 248] on li "Unlock package" at bounding box center [87, 255] width 64 height 15
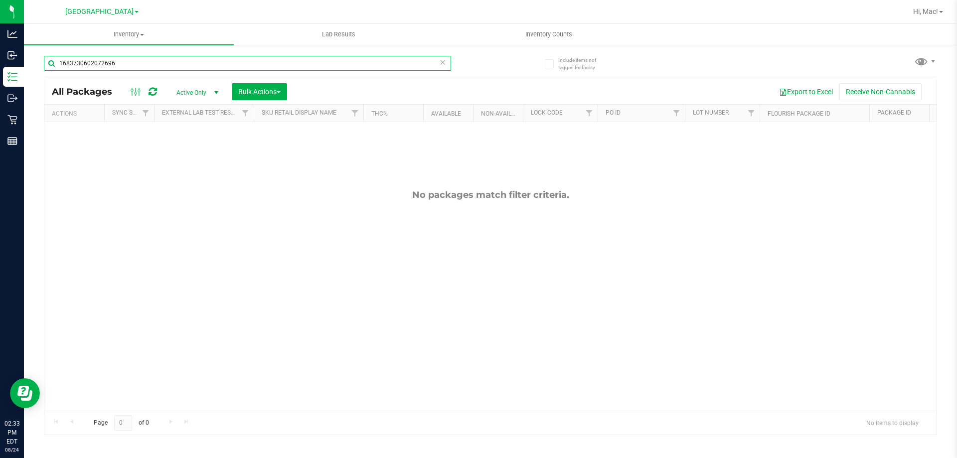
drag, startPoint x: 449, startPoint y: 62, endPoint x: 443, endPoint y: 59, distance: 6.9
click at [447, 62] on input "1683730602072696" at bounding box center [247, 63] width 407 height 15
click at [443, 59] on icon at bounding box center [442, 62] width 7 height 12
click at [416, 60] on input "text" at bounding box center [247, 63] width 407 height 15
click at [415, 64] on input "text" at bounding box center [247, 63] width 407 height 15
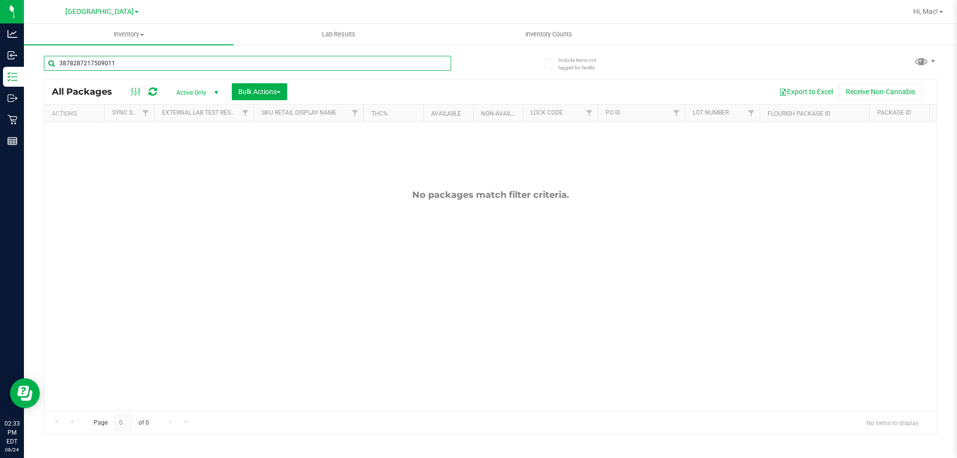
type input "3878287217509011"
click at [442, 63] on icon at bounding box center [442, 62] width 7 height 12
click at [442, 63] on input "text" at bounding box center [247, 63] width 407 height 15
click at [413, 66] on input "text" at bounding box center [247, 63] width 407 height 15
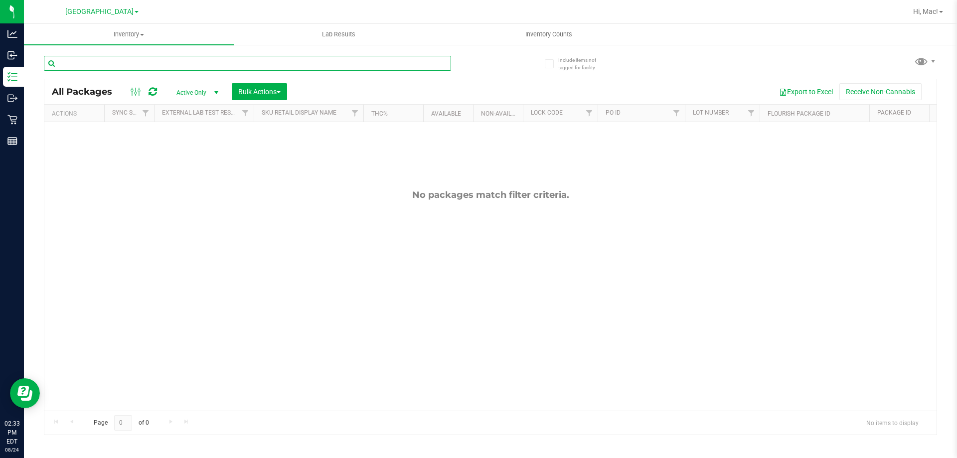
click at [413, 66] on input "text" at bounding box center [247, 63] width 407 height 15
type input "watermelon"
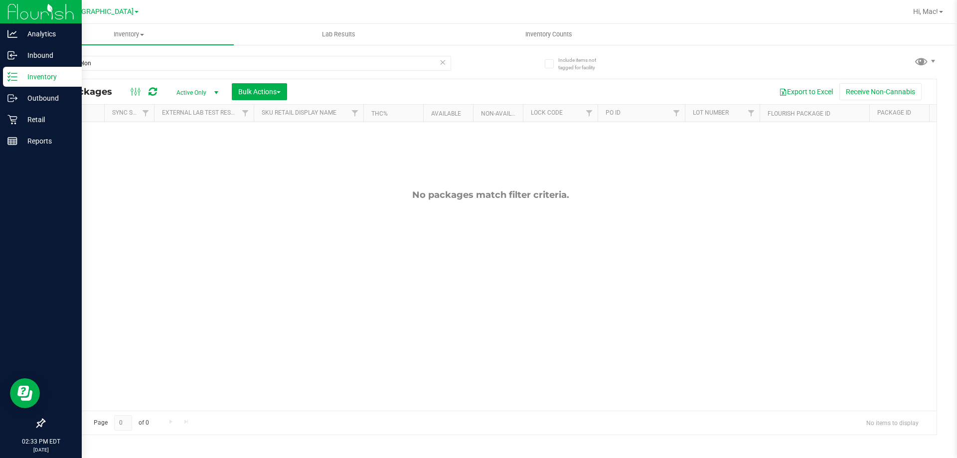
click at [65, 73] on p "Inventory" at bounding box center [47, 77] width 60 height 12
click at [49, 97] on p "Outbound" at bounding box center [47, 98] width 60 height 12
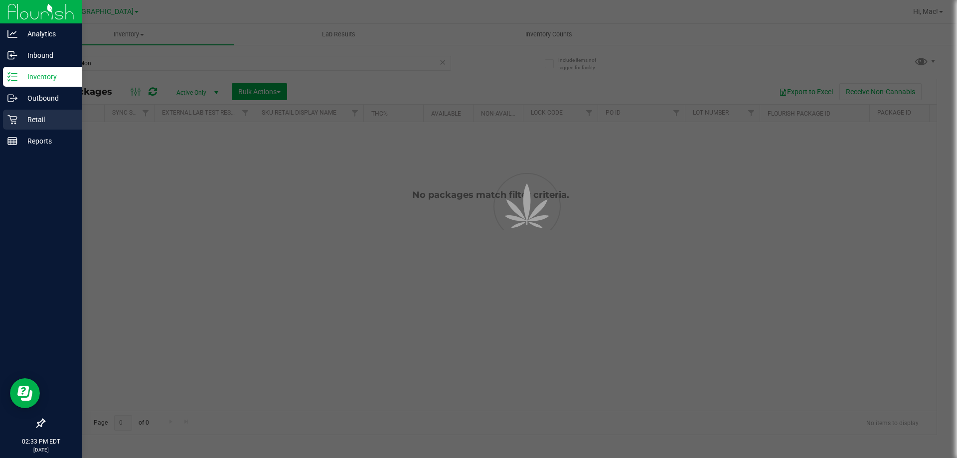
click at [45, 121] on p "Retail" at bounding box center [47, 120] width 60 height 12
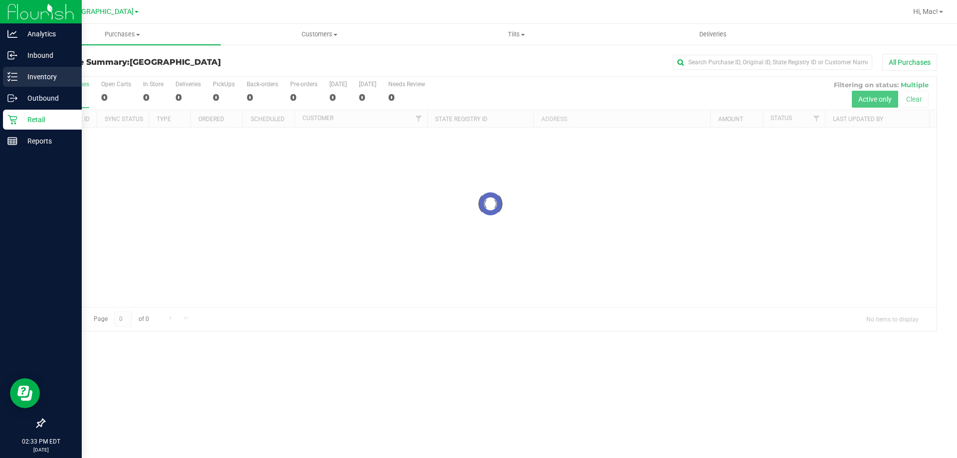
click at [40, 75] on p "Inventory" at bounding box center [47, 77] width 60 height 12
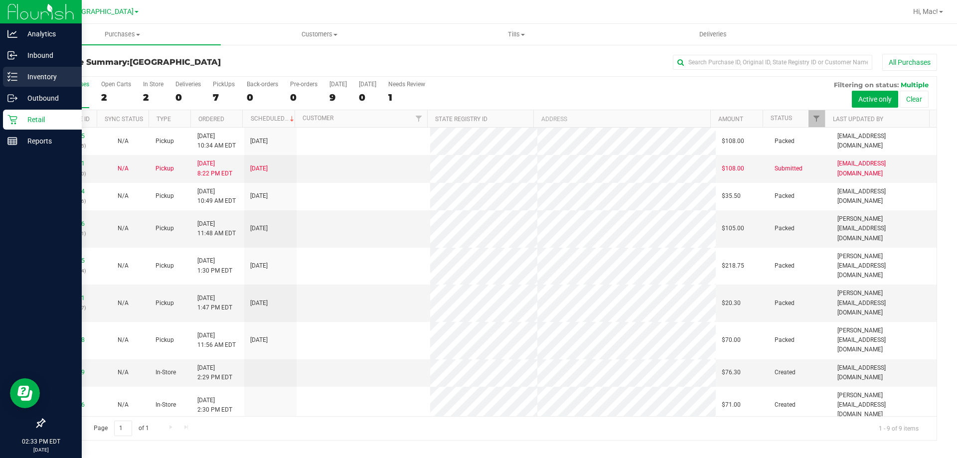
click at [17, 73] on icon at bounding box center [12, 77] width 10 height 10
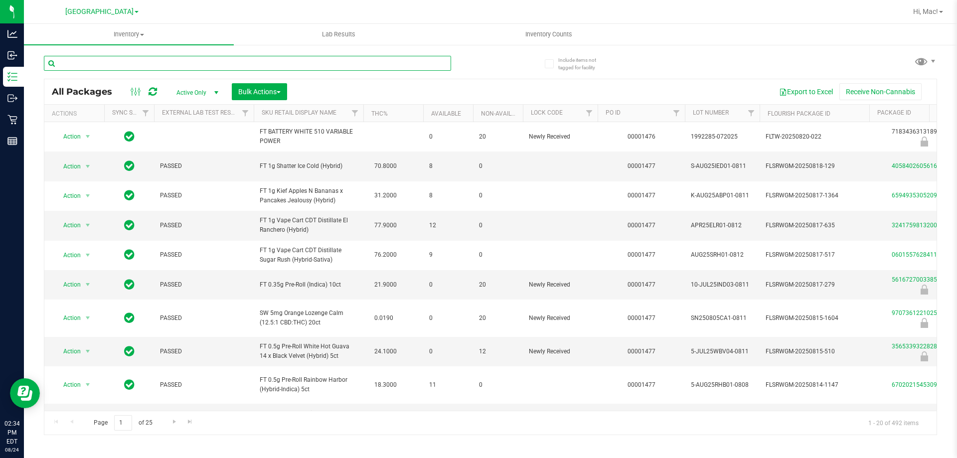
click at [286, 62] on input "text" at bounding box center [247, 63] width 407 height 15
click at [287, 66] on input "text" at bounding box center [247, 63] width 407 height 15
type input "water"
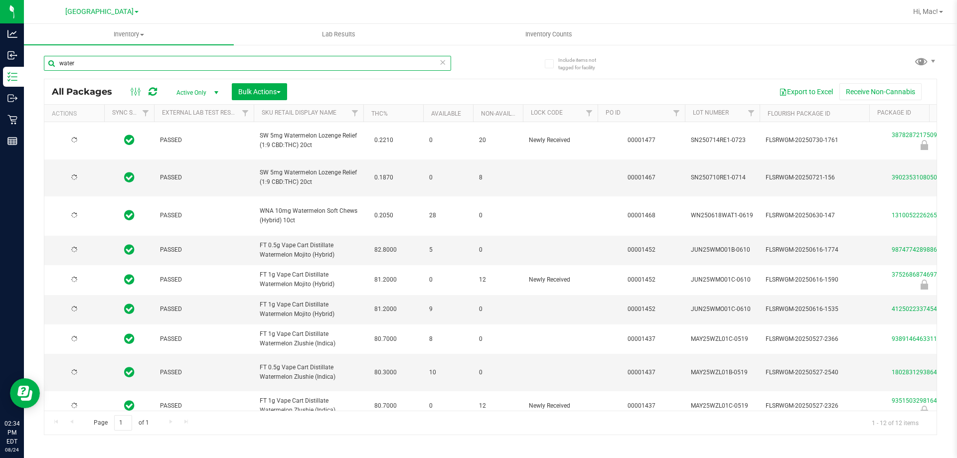
type input "[DATE]"
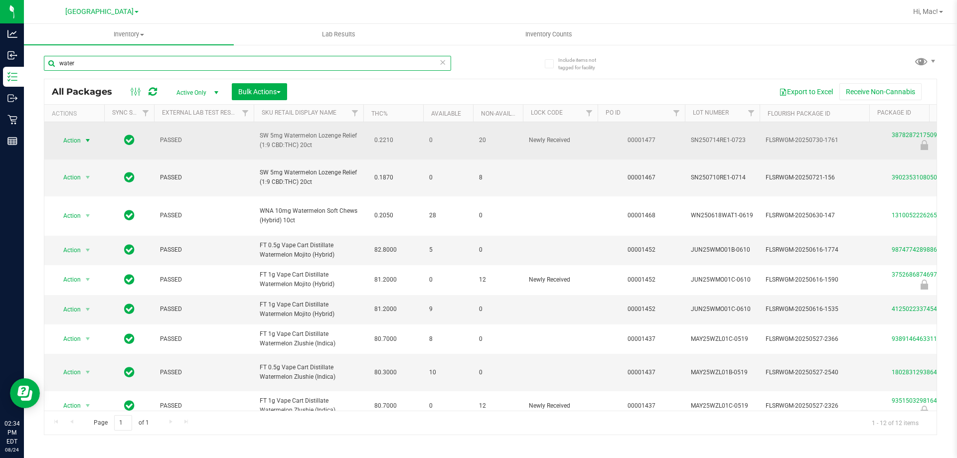
type input "water"
click at [72, 140] on span "Action" at bounding box center [67, 141] width 27 height 14
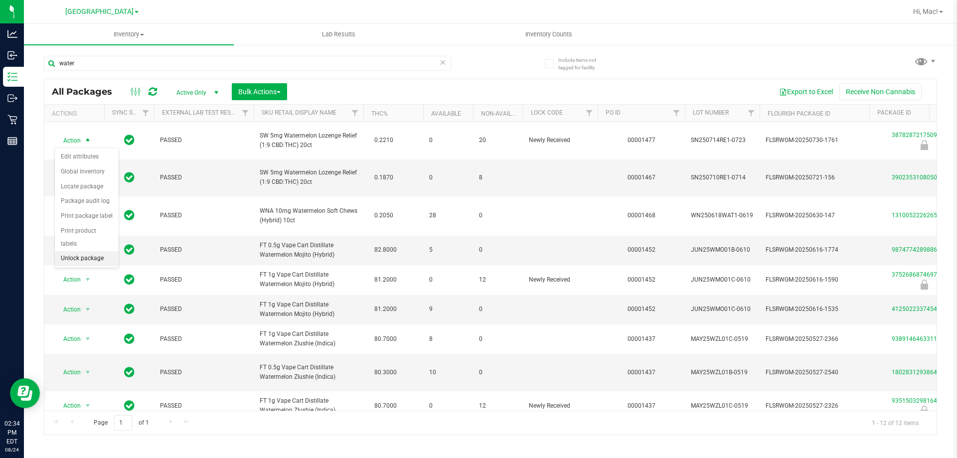
click at [105, 251] on li "Unlock package" at bounding box center [87, 258] width 64 height 15
